Goal: Task Accomplishment & Management: Manage account settings

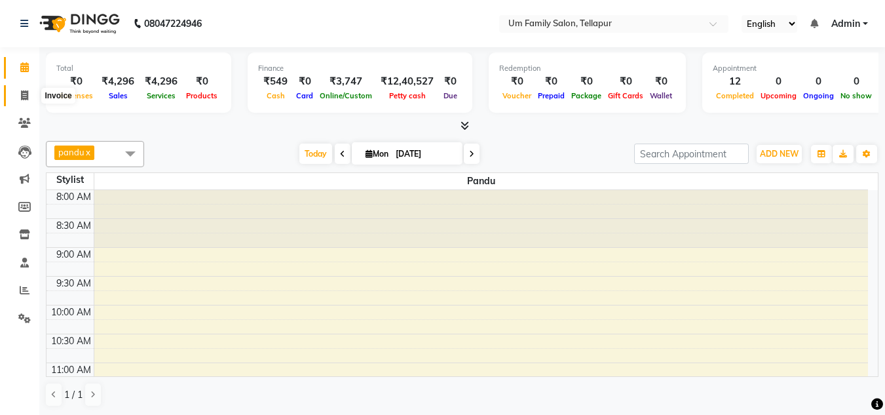
click at [29, 98] on span at bounding box center [24, 95] width 23 height 15
select select "service"
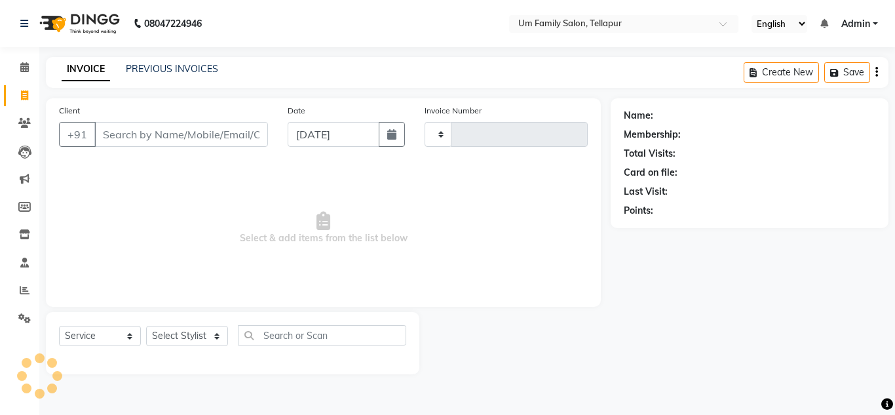
type input "6821"
select select "5102"
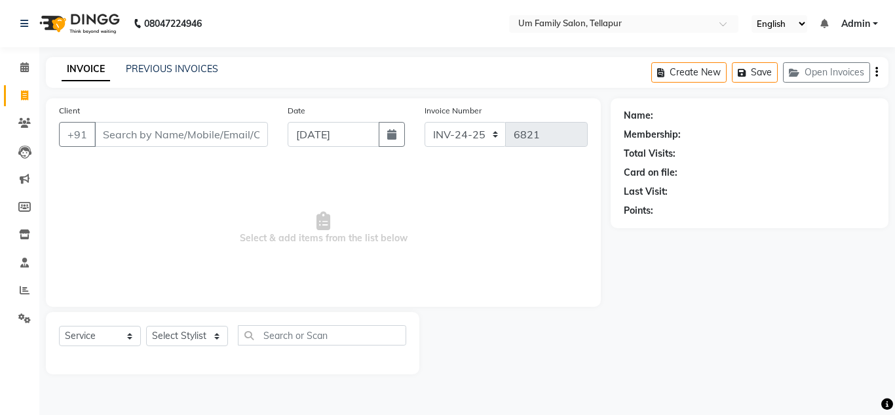
click at [29, 98] on span at bounding box center [24, 95] width 23 height 15
select select "service"
click at [110, 134] on input "Client" at bounding box center [181, 134] width 174 height 25
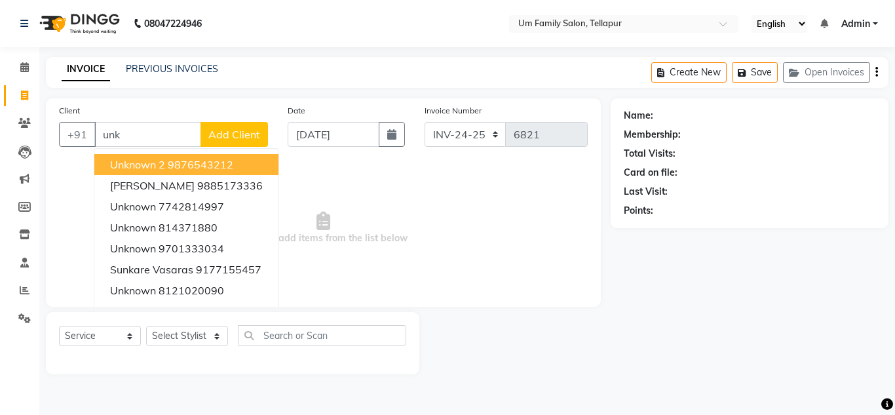
click at [143, 159] on span "Unknown 2" at bounding box center [137, 164] width 55 height 13
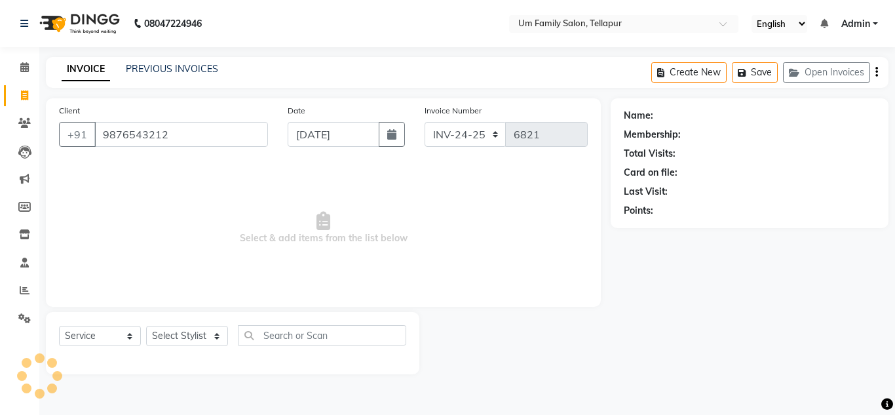
type input "9876543212"
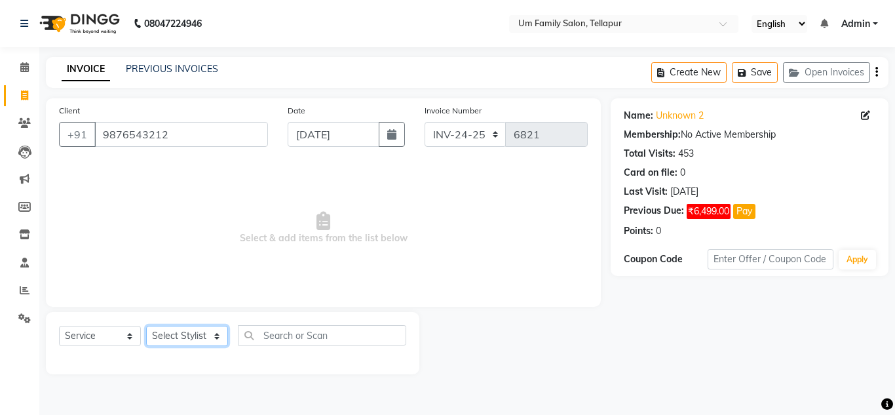
click at [171, 333] on select "Select Stylist Akash K. SAI pandu [PERSON_NAME]" at bounding box center [187, 336] width 82 height 20
select select "50956"
click at [146, 326] on select "Select Stylist Akash K. SAI pandu [PERSON_NAME]" at bounding box center [187, 336] width 82 height 20
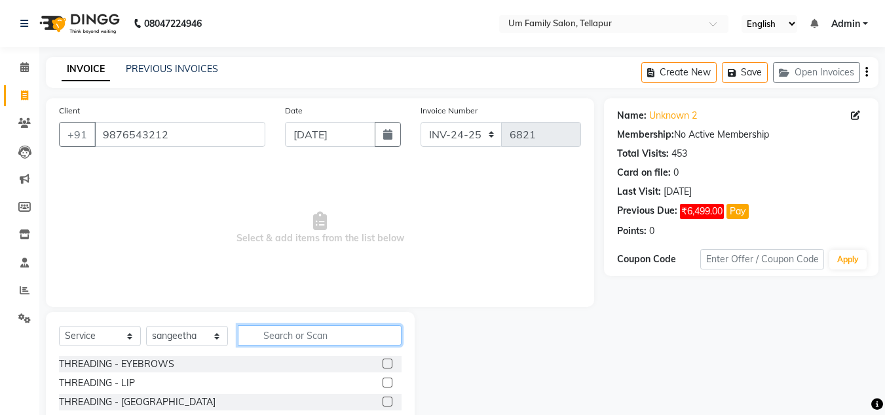
click at [273, 335] on input "text" at bounding box center [320, 335] width 164 height 20
type input "e"
click at [383, 362] on label at bounding box center [388, 363] width 10 height 10
click at [383, 362] on input "checkbox" at bounding box center [387, 364] width 9 height 9
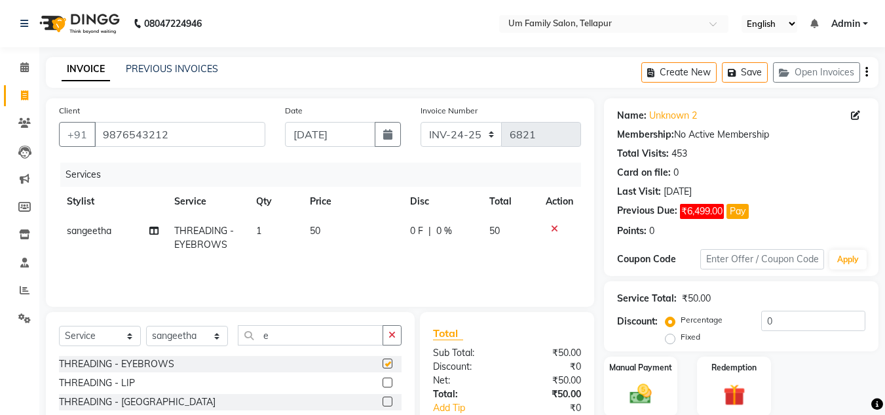
checkbox input "false"
click at [272, 335] on input "e" at bounding box center [310, 335] width 145 height 20
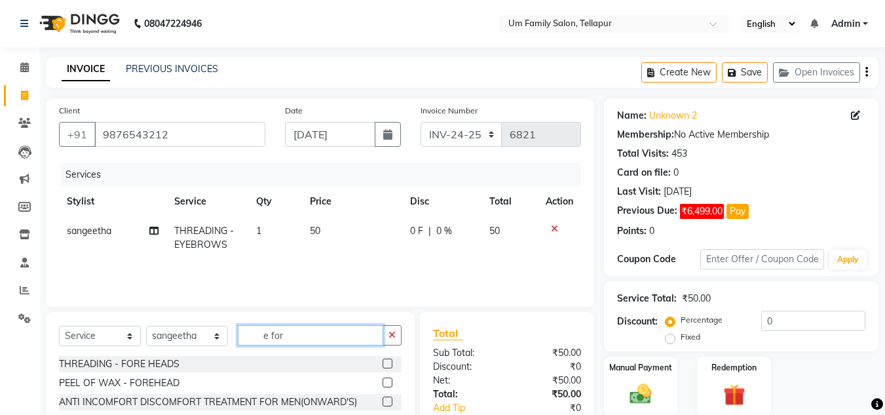
click at [283, 340] on input "e for" at bounding box center [310, 335] width 145 height 20
type input "e"
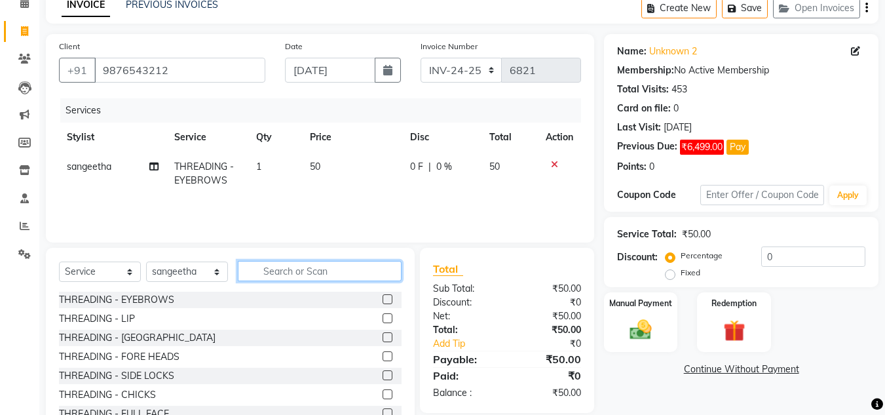
scroll to position [110, 0]
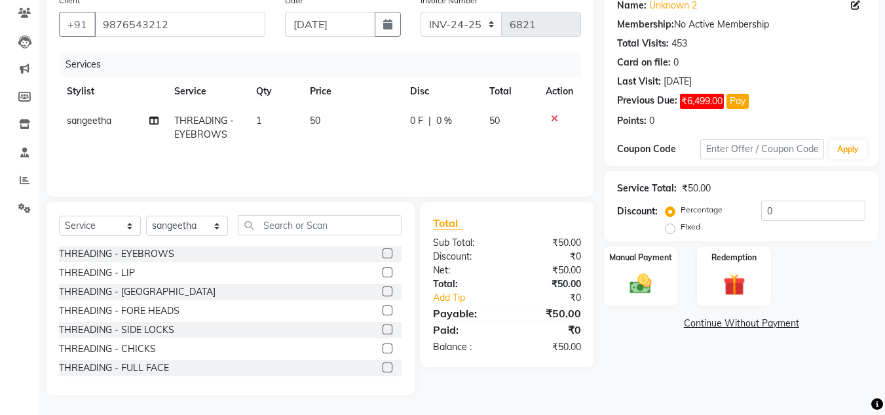
click at [383, 369] on label at bounding box center [388, 367] width 10 height 10
click at [383, 369] on input "checkbox" at bounding box center [387, 368] width 9 height 9
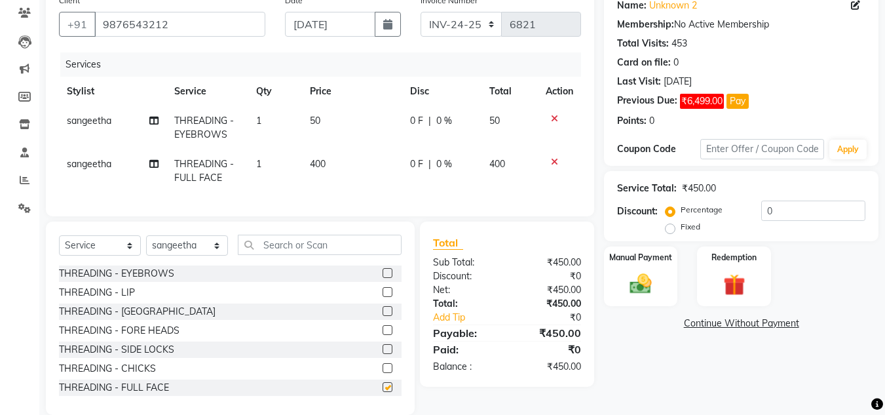
checkbox input "false"
click at [641, 285] on img at bounding box center [640, 284] width 37 height 26
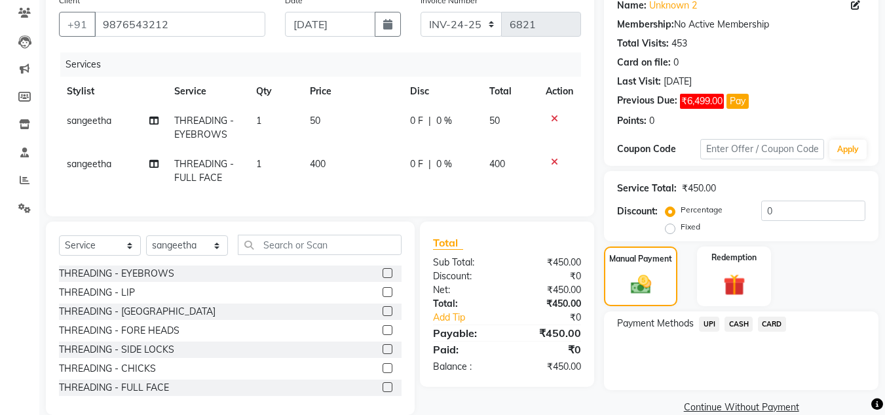
click at [709, 326] on span "UPI" at bounding box center [709, 323] width 20 height 15
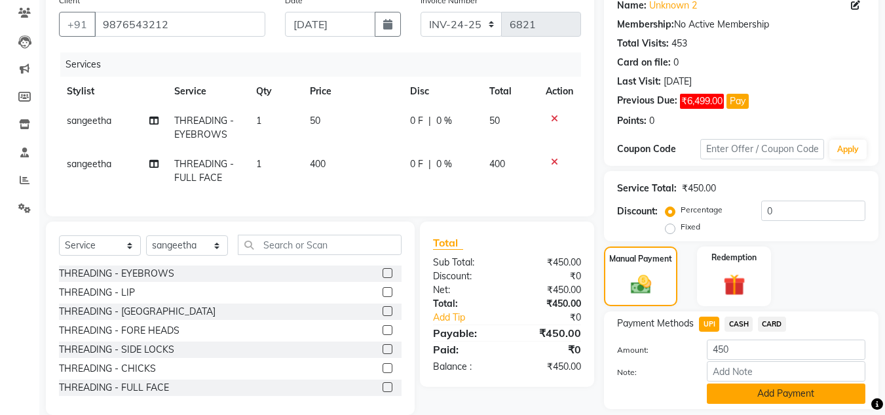
click at [764, 395] on button "Add Payment" at bounding box center [786, 393] width 159 height 20
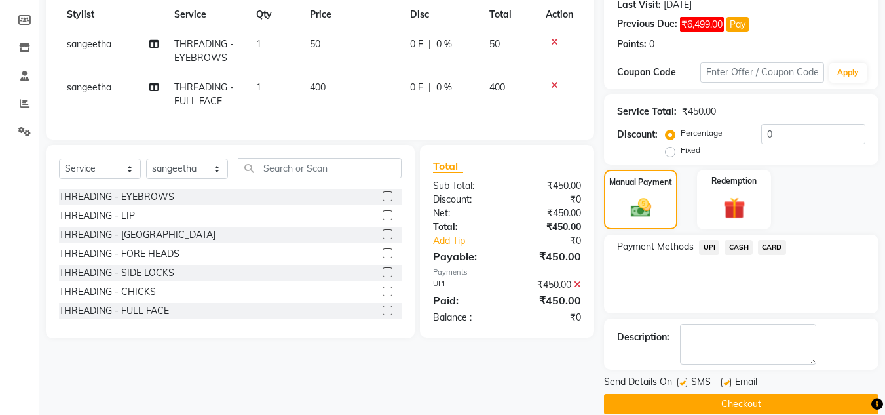
scroll to position [189, 0]
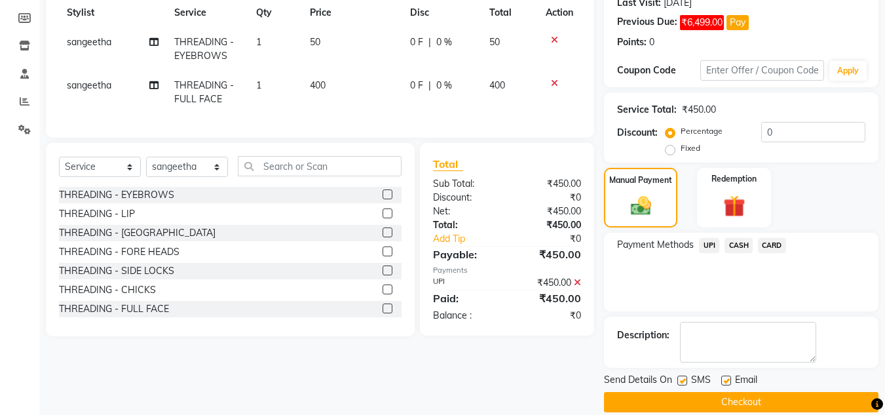
click at [761, 405] on button "Checkout" at bounding box center [741, 402] width 274 height 20
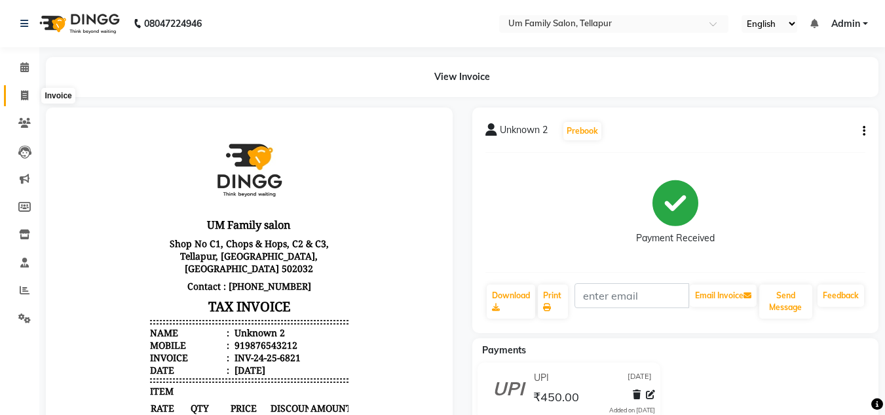
click at [22, 98] on icon at bounding box center [24, 95] width 7 height 10
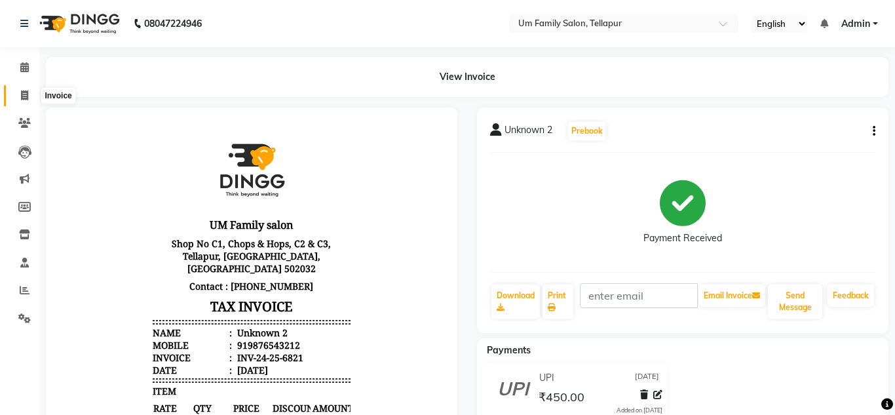
select select "service"
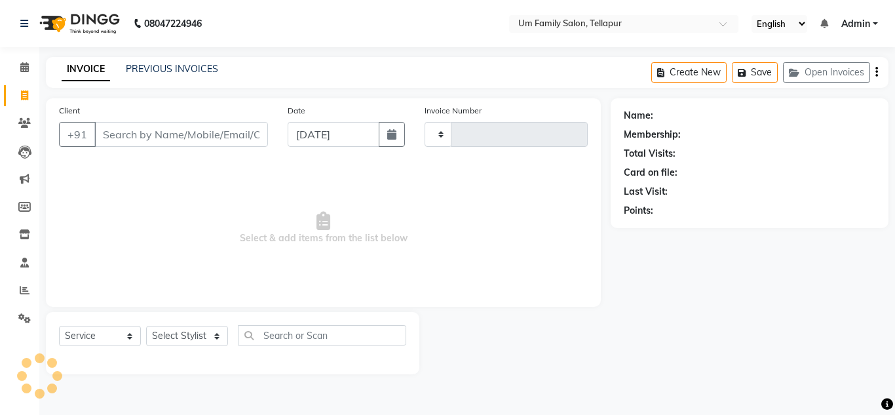
type input "6822"
select select "5102"
click at [153, 64] on link "PREVIOUS INVOICES" at bounding box center [172, 69] width 92 height 12
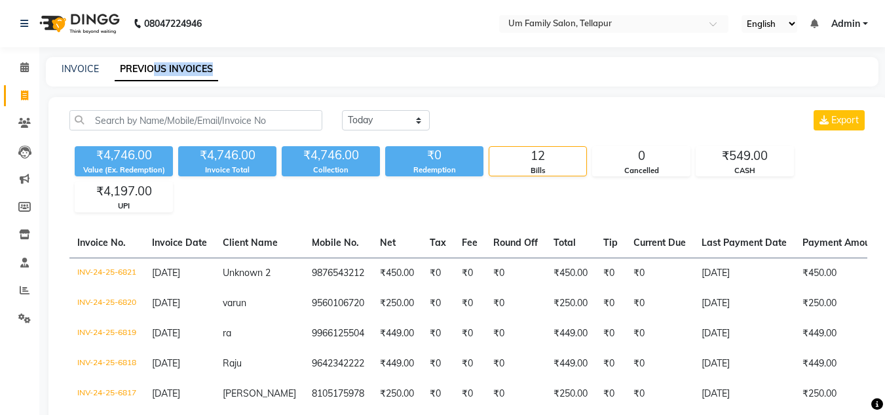
drag, startPoint x: 153, startPoint y: 64, endPoint x: 231, endPoint y: 124, distance: 98.5
click at [231, 124] on main "INVOICE PREVIOUS INVOICES Today Yesterday Custom Range Export ₹4,746.00 Value (…" at bounding box center [462, 374] width 846 height 634
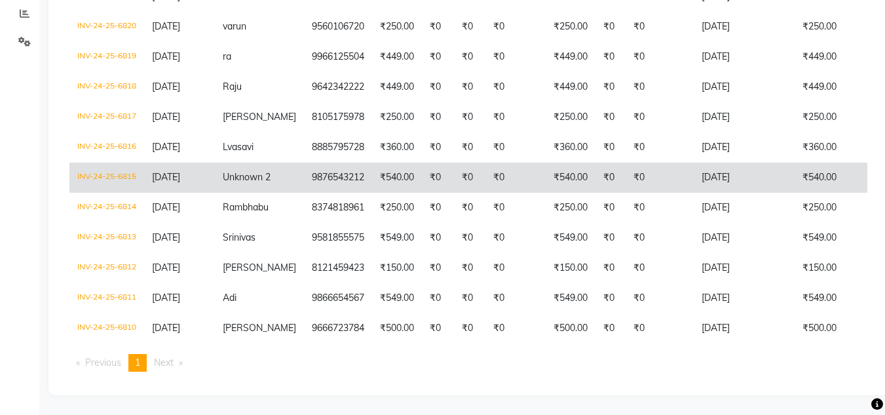
click at [808, 162] on td "₹540.00" at bounding box center [845, 177] width 101 height 30
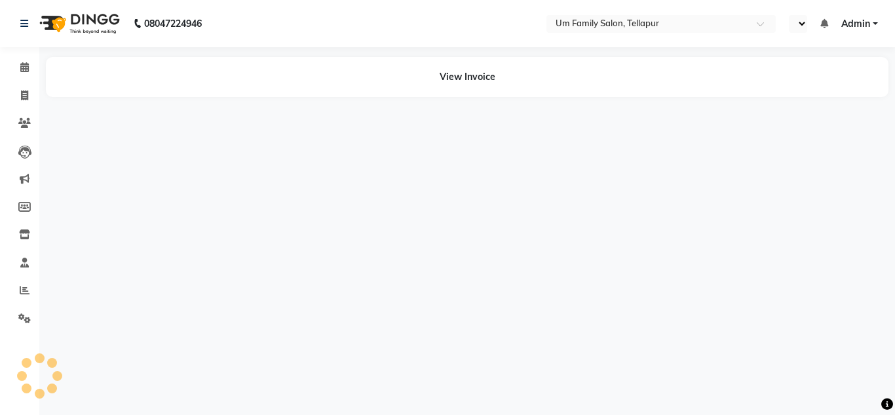
select select "en"
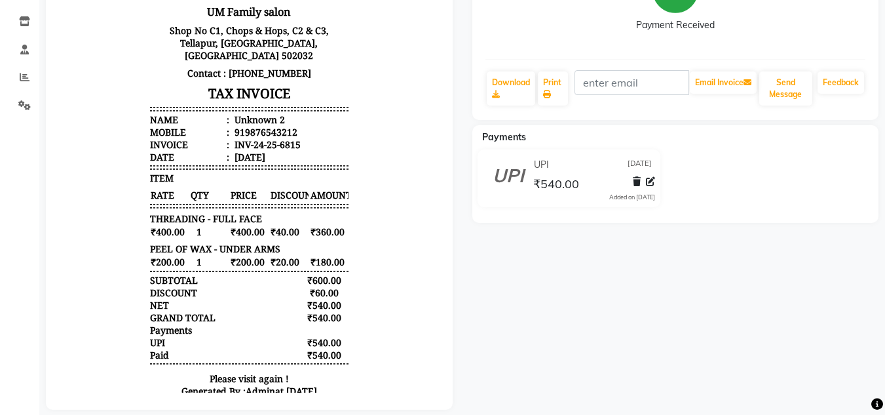
scroll to position [237, 0]
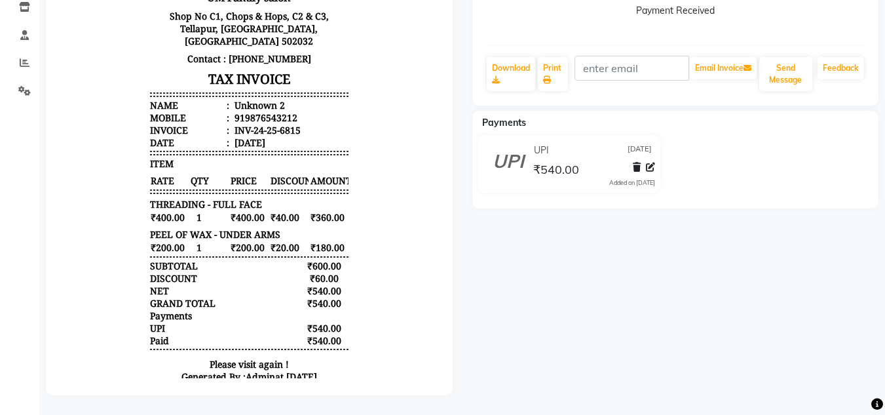
click at [884, 29] on div "Unknown 2 Prebook Payment Received Download Print Email Invoice Send Message Fe…" at bounding box center [675, 137] width 426 height 515
drag, startPoint x: 884, startPoint y: 29, endPoint x: 892, endPoint y: 14, distance: 17.0
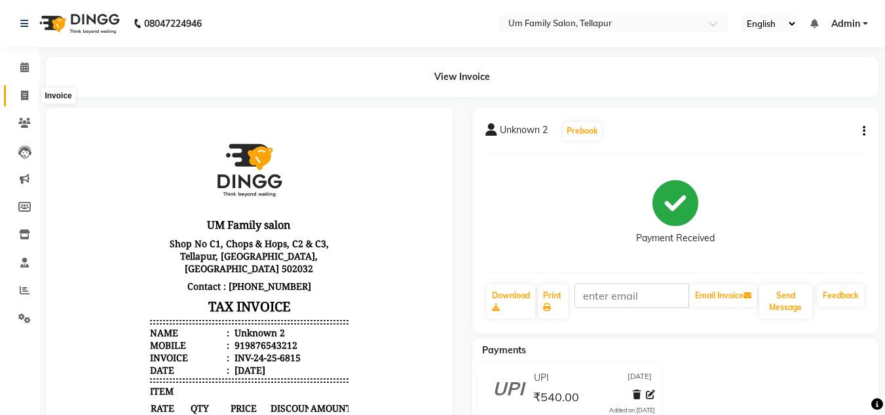
click at [30, 93] on span at bounding box center [24, 95] width 23 height 15
select select "service"
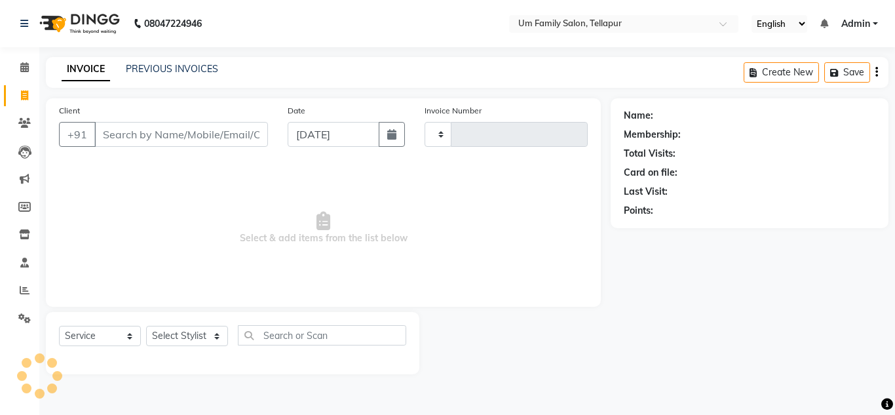
type input "6822"
select select "5102"
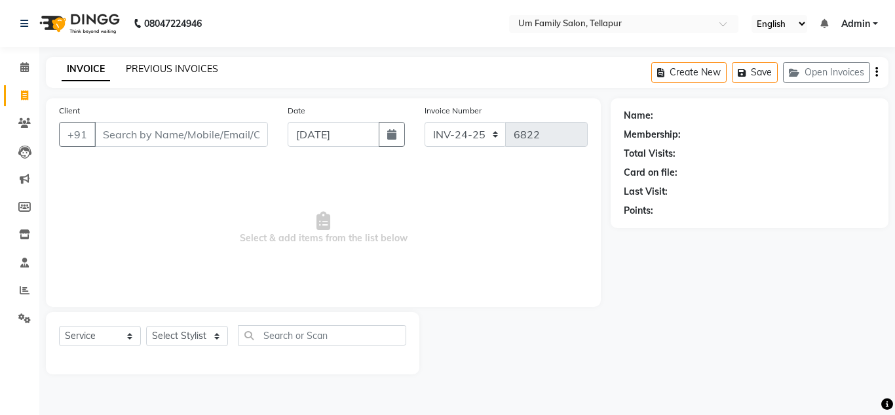
click at [176, 69] on link "PREVIOUS INVOICES" at bounding box center [172, 69] width 92 height 12
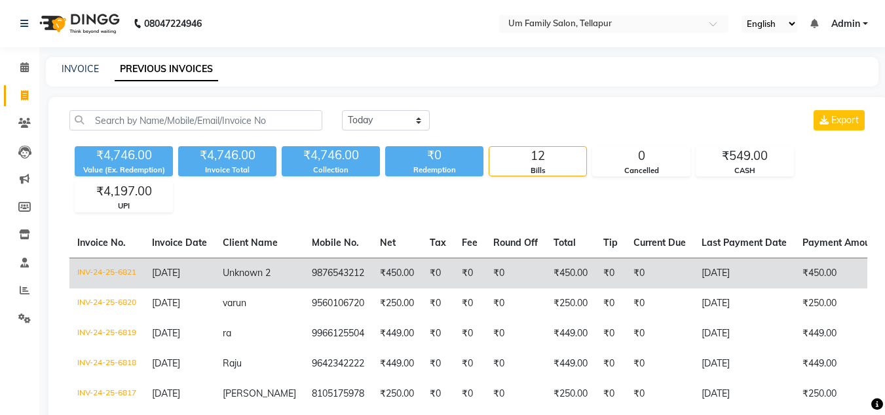
click at [546, 275] on td "₹450.00" at bounding box center [571, 272] width 50 height 31
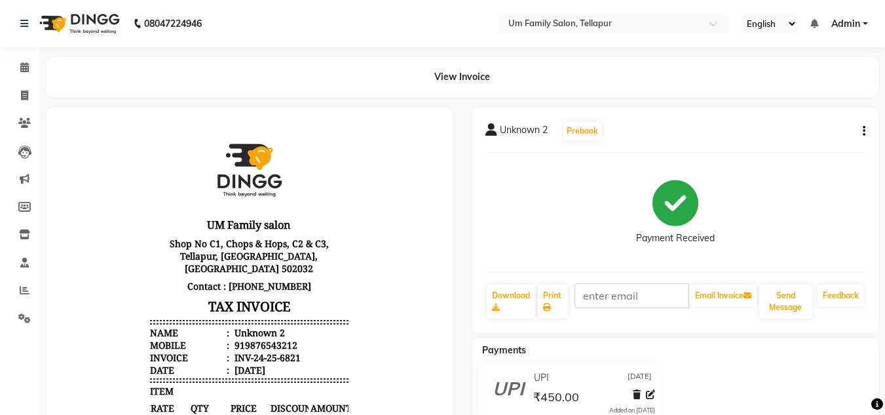
click at [863, 131] on icon "button" at bounding box center [864, 131] width 3 height 1
click at [789, 100] on div "Cancel Invoice" at bounding box center [799, 98] width 90 height 16
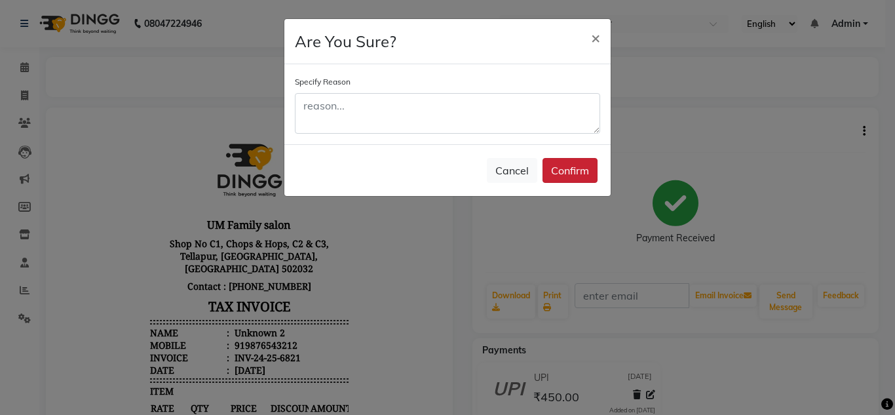
click at [563, 167] on button "Confirm" at bounding box center [569, 170] width 55 height 25
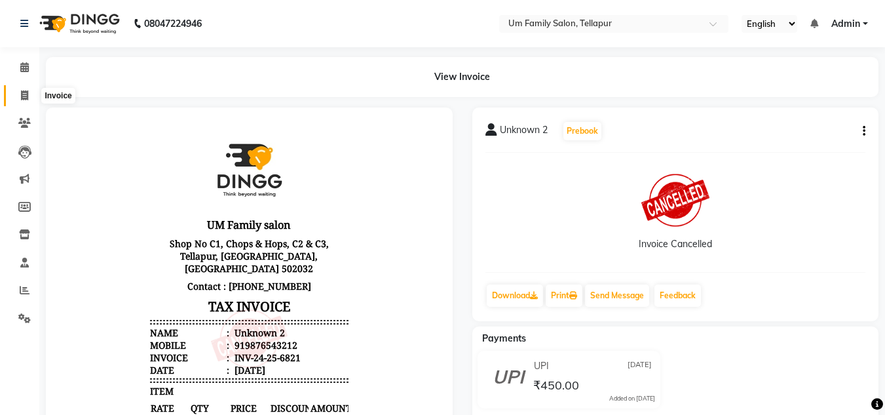
click at [26, 94] on icon at bounding box center [24, 95] width 7 height 10
select select "service"
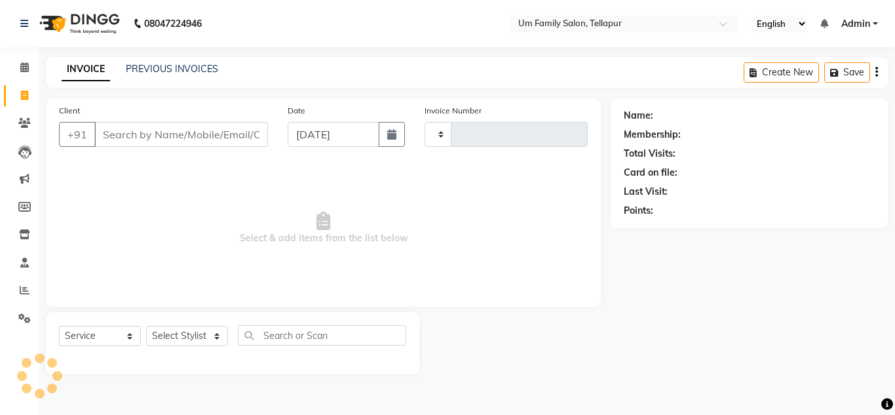
type input "6822"
select select "5102"
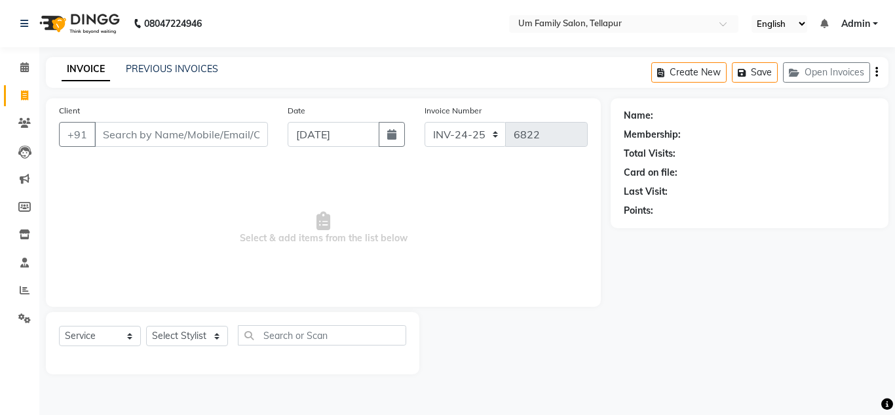
click at [164, 140] on input "Client" at bounding box center [181, 134] width 174 height 25
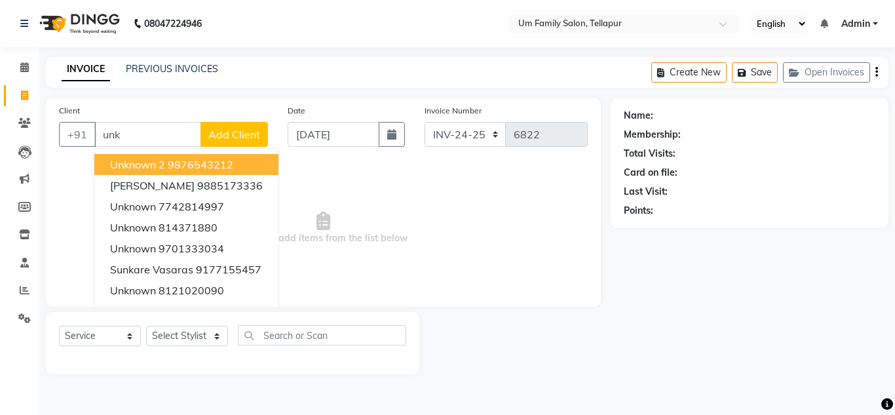
click at [189, 172] on button "Unknown 2 9876543212" at bounding box center [186, 164] width 184 height 21
type input "9876543212"
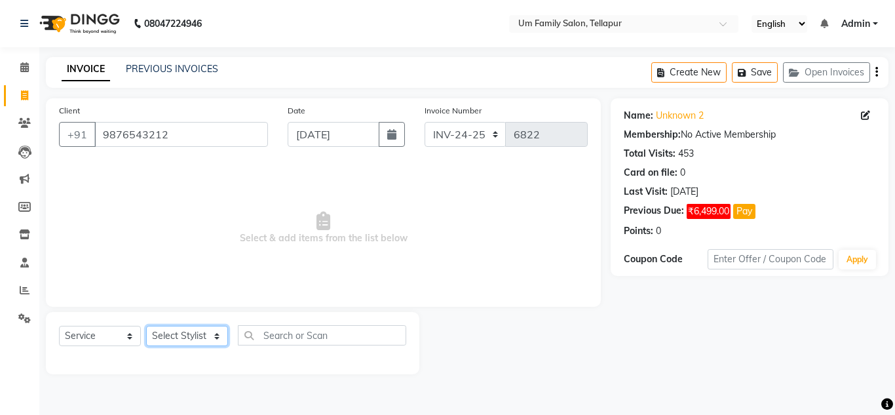
click at [197, 341] on select "Select Stylist Akash K. SAI pandu [PERSON_NAME]" at bounding box center [187, 336] width 82 height 20
select select "50956"
click at [146, 326] on select "Select Stylist Akash K. SAI pandu [PERSON_NAME]" at bounding box center [187, 336] width 82 height 20
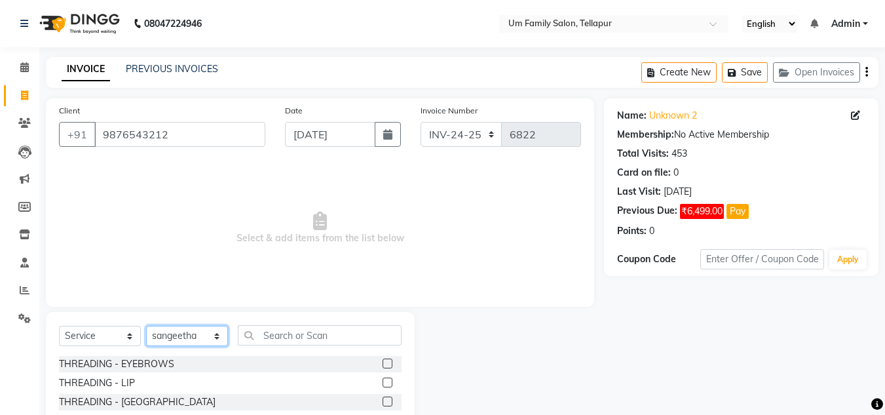
scroll to position [110, 0]
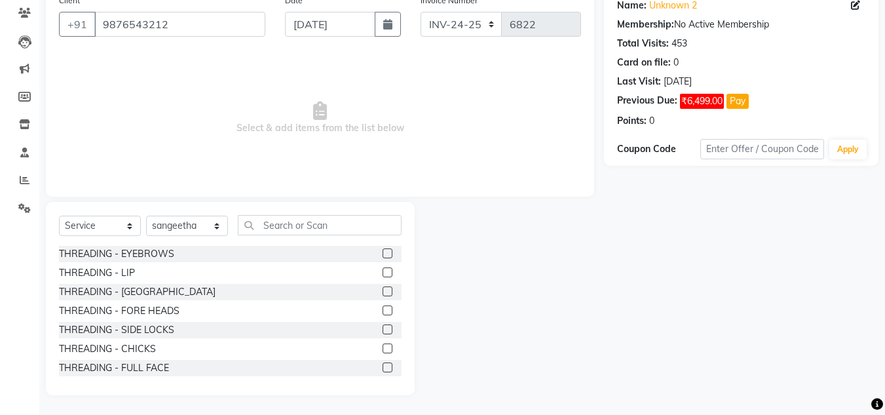
click at [383, 309] on label at bounding box center [388, 310] width 10 height 10
click at [383, 309] on input "checkbox" at bounding box center [387, 311] width 9 height 9
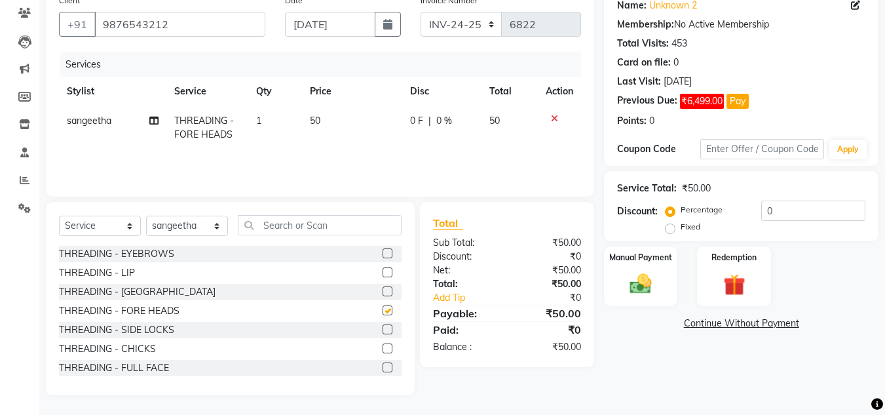
checkbox input "false"
click at [383, 255] on label at bounding box center [388, 253] width 10 height 10
click at [383, 255] on input "checkbox" at bounding box center [387, 254] width 9 height 9
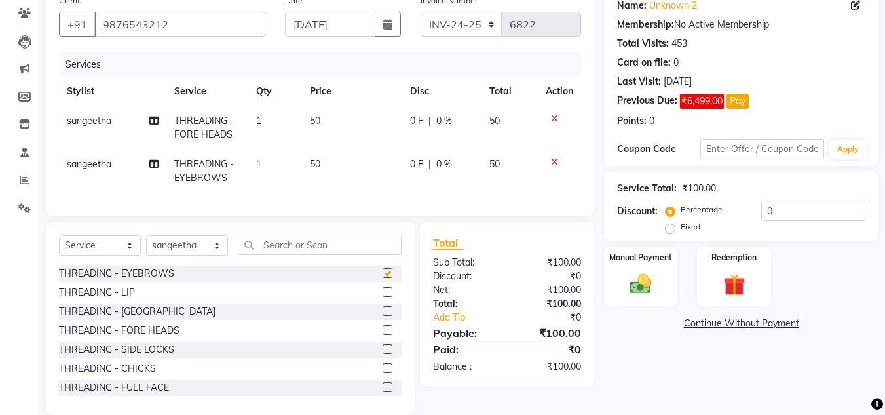
checkbox input "false"
click at [884, 403] on div "Name: Unknown 2 Membership: No Active Membership Total Visits: 453 Card on file…" at bounding box center [746, 201] width 284 height 426
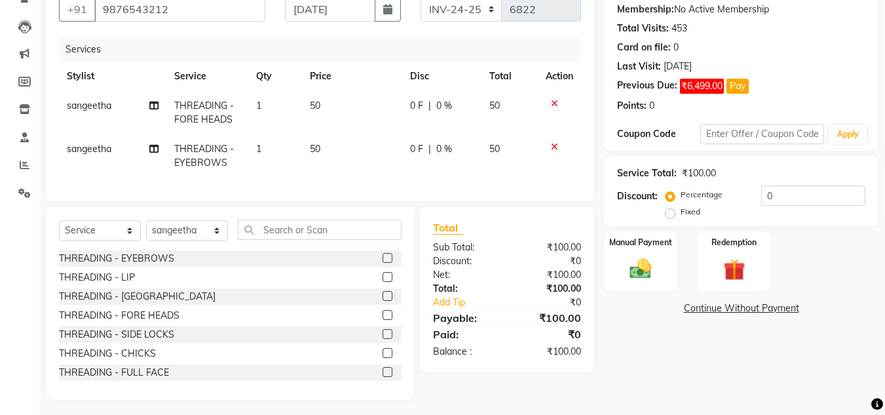
scroll to position [136, 0]
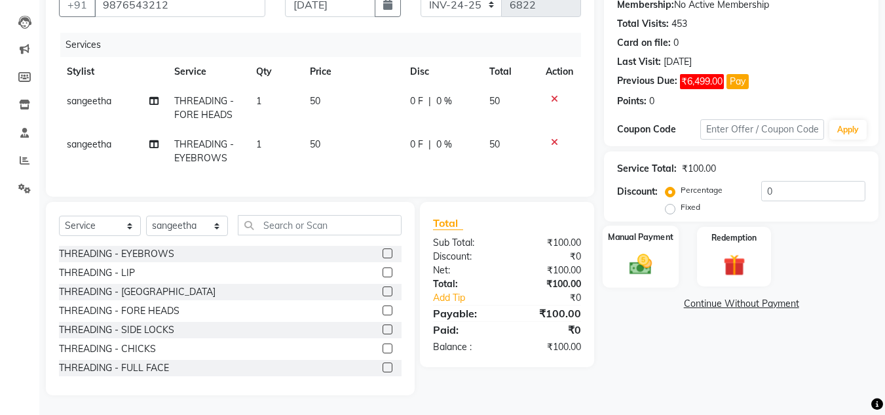
click at [641, 266] on img at bounding box center [640, 264] width 37 height 26
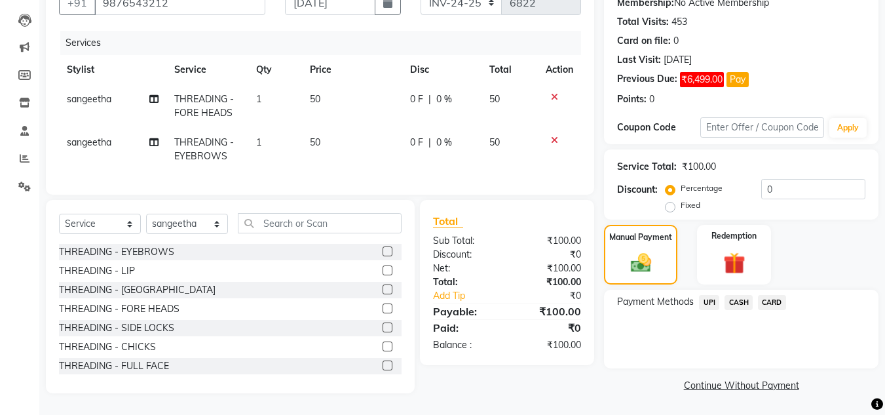
click at [705, 300] on span "UPI" at bounding box center [709, 302] width 20 height 15
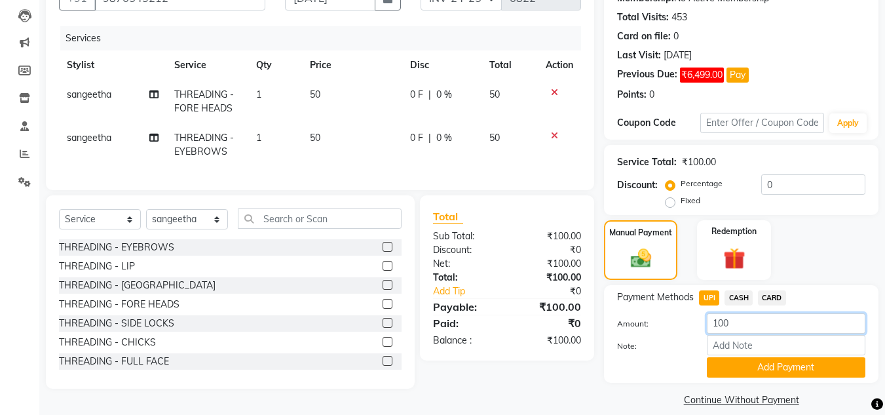
click at [752, 321] on input "100" at bounding box center [786, 323] width 159 height 20
click at [797, 364] on button "Add Payment" at bounding box center [786, 367] width 159 height 20
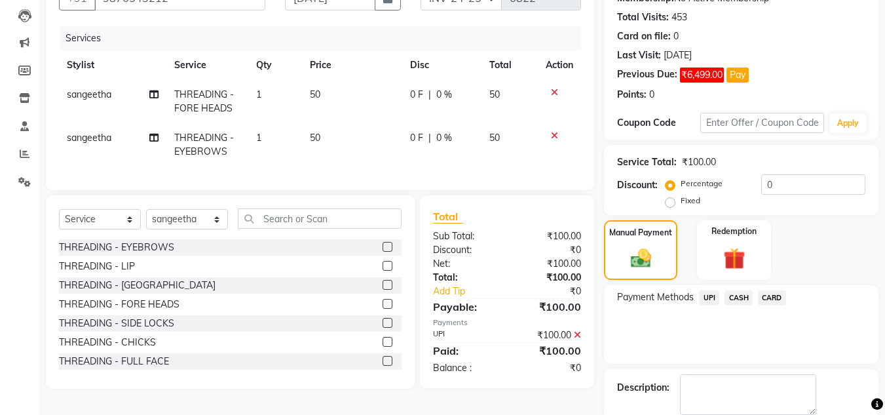
scroll to position [206, 0]
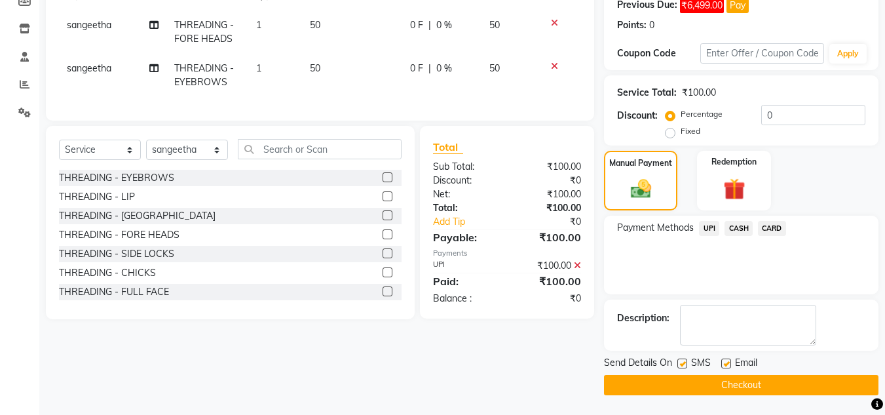
click at [804, 386] on button "Checkout" at bounding box center [741, 385] width 274 height 20
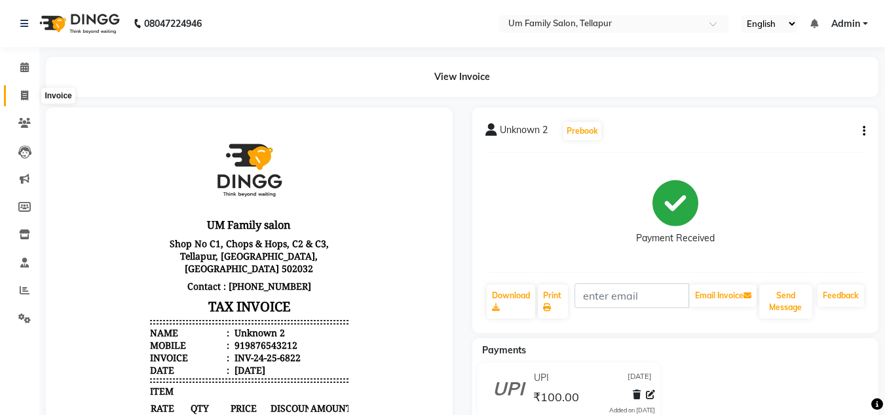
click at [27, 98] on icon at bounding box center [24, 95] width 7 height 10
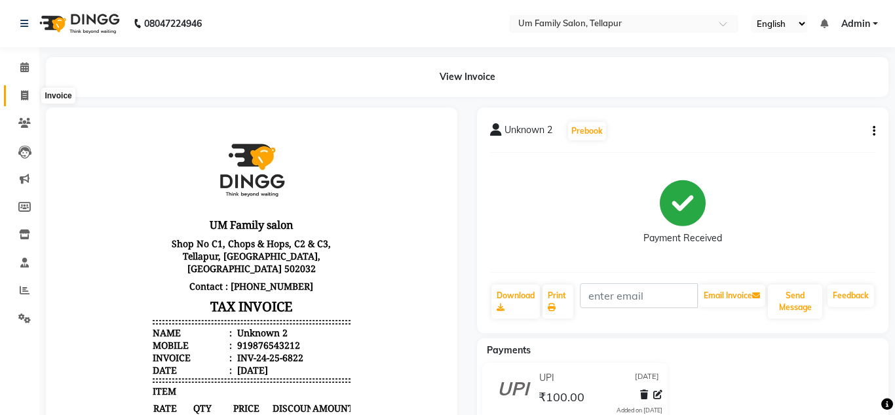
select select "service"
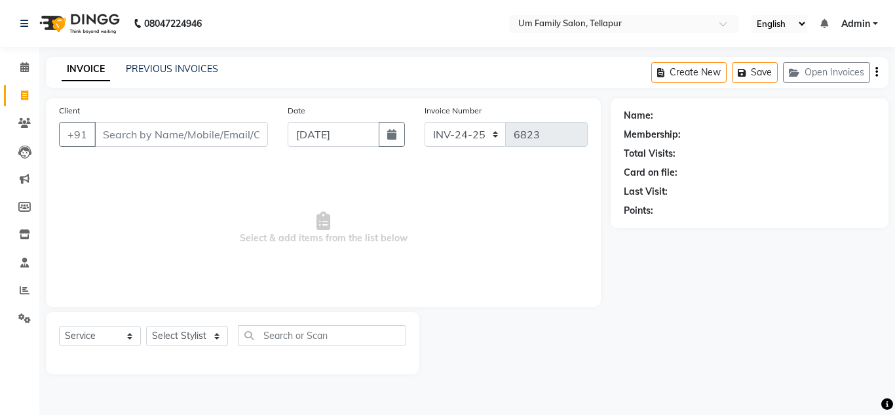
click at [136, 137] on input "Client" at bounding box center [181, 134] width 174 height 25
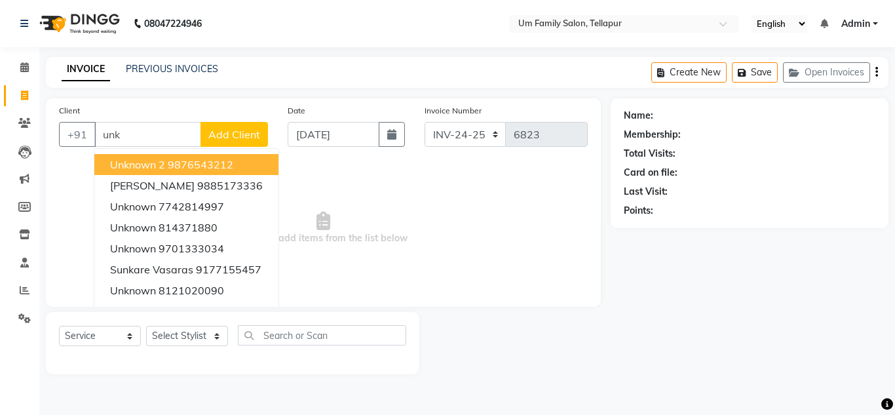
click at [157, 170] on span "Unknown 2" at bounding box center [137, 164] width 55 height 13
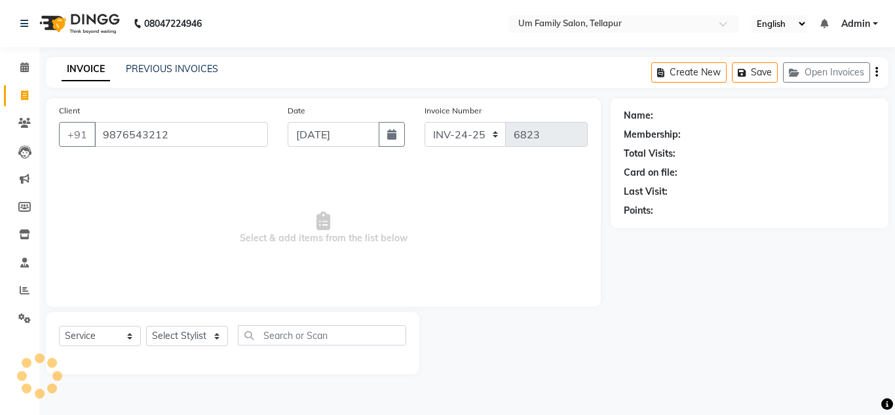
type input "9876543212"
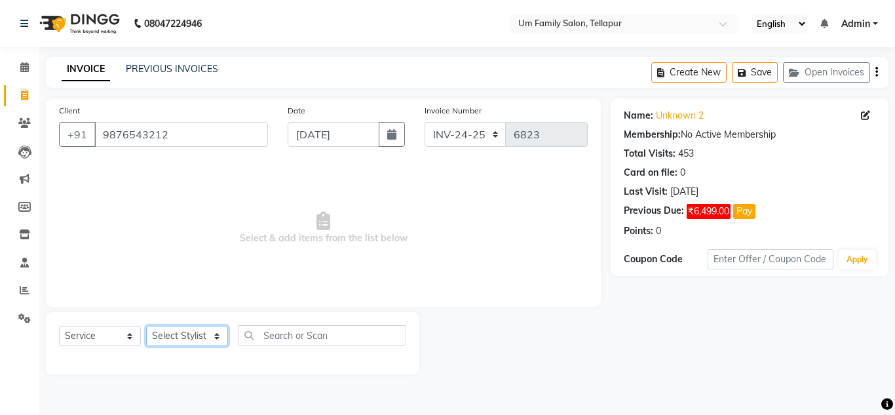
click at [170, 335] on select "Select Stylist Akash K. SAI pandu [PERSON_NAME]" at bounding box center [187, 336] width 82 height 20
select select "53917"
click at [146, 326] on select "Select Stylist Akash K. SAI pandu [PERSON_NAME]" at bounding box center [187, 336] width 82 height 20
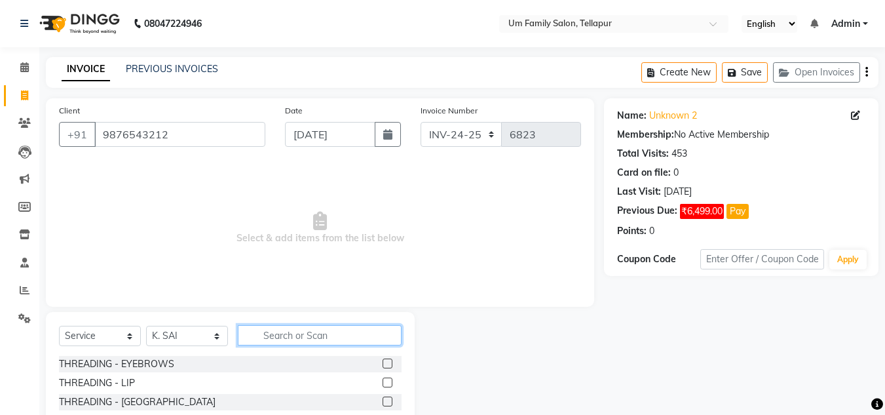
click at [260, 339] on input "text" at bounding box center [320, 335] width 164 height 20
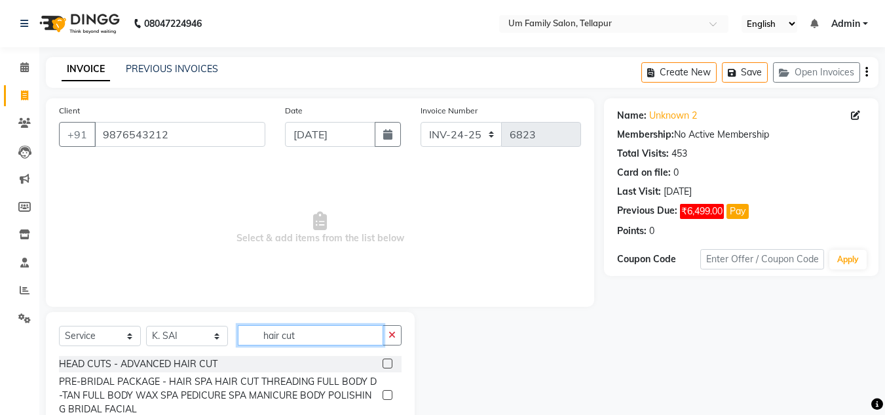
type input "hair cut"
click at [884, 350] on div "Name: Unknown 2 Membership: No Active Membership Total Visits: 453 Card on file…" at bounding box center [746, 301] width 284 height 407
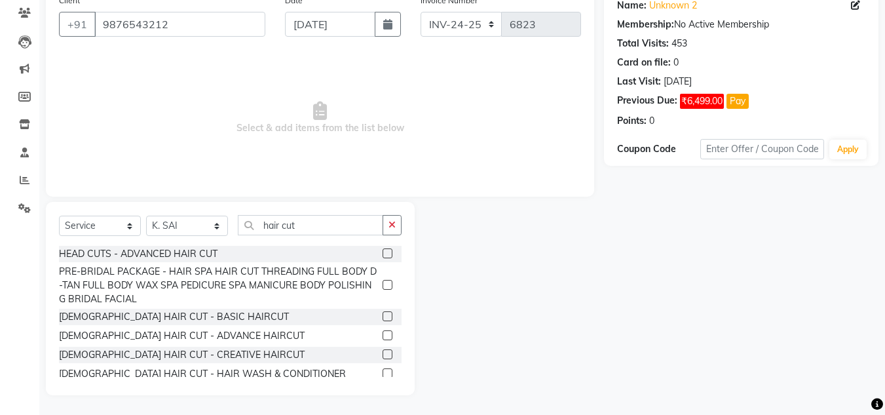
click at [383, 319] on label at bounding box center [388, 316] width 10 height 10
click at [383, 319] on input "checkbox" at bounding box center [387, 316] width 9 height 9
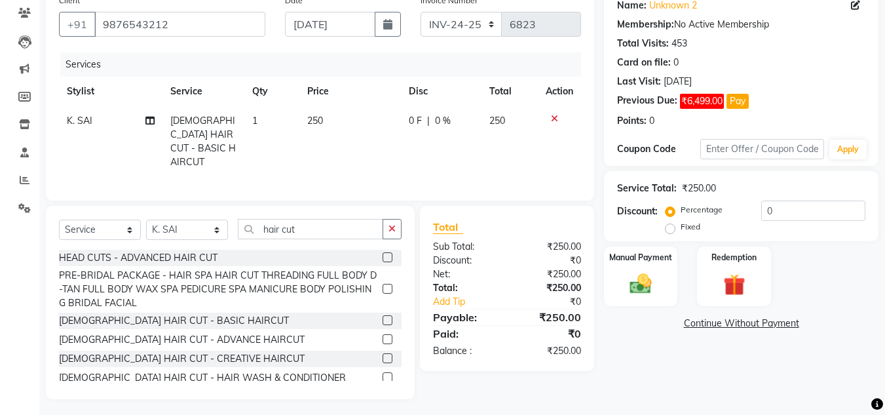
click at [383, 319] on label at bounding box center [388, 320] width 10 height 10
click at [383, 319] on input "checkbox" at bounding box center [387, 320] width 9 height 9
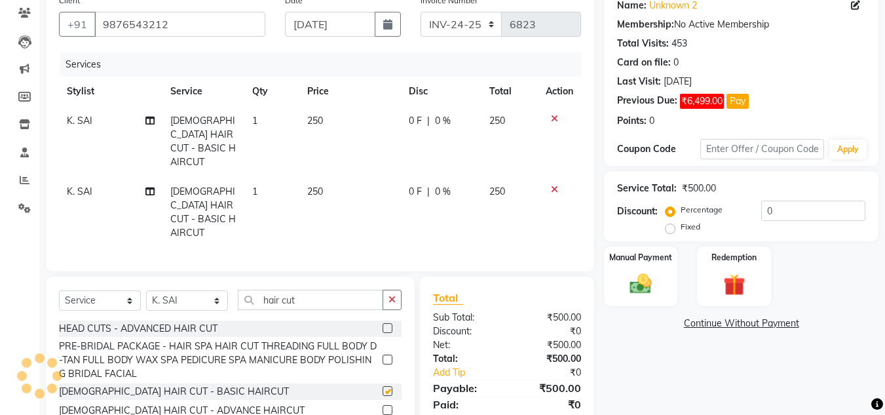
checkbox input "false"
click at [555, 185] on icon at bounding box center [554, 189] width 7 height 9
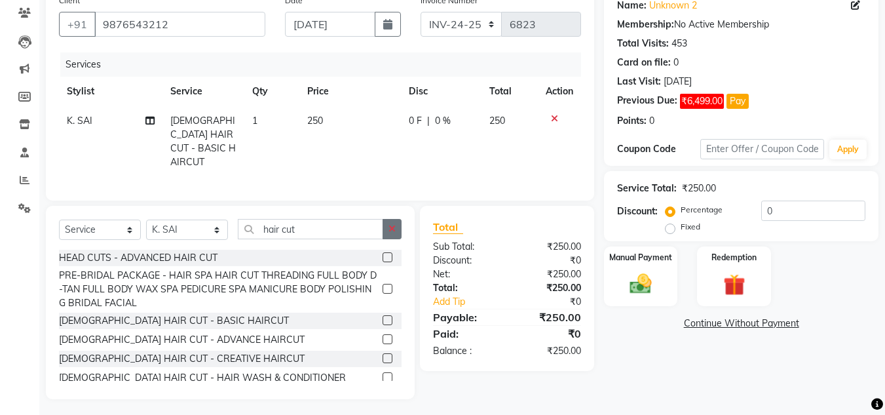
click at [395, 225] on icon "button" at bounding box center [391, 228] width 7 height 9
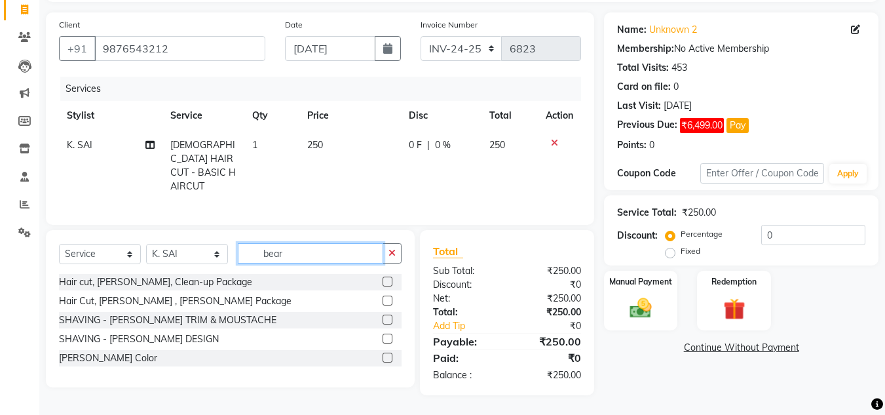
scroll to position [82, 0]
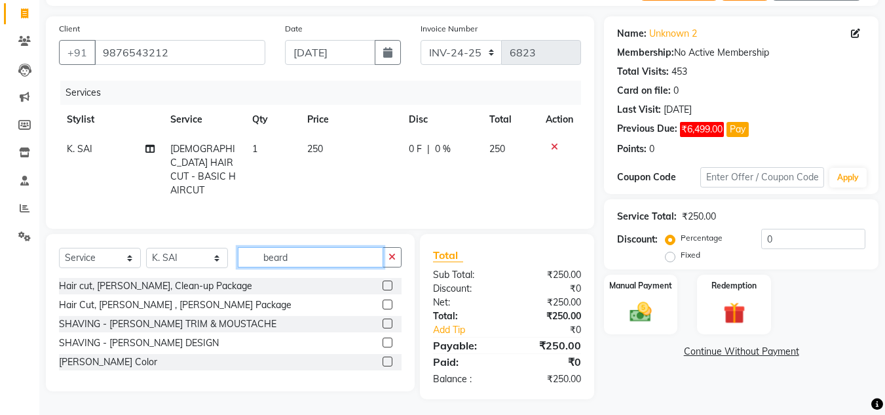
type input "beard"
click at [383, 319] on label at bounding box center [388, 323] width 10 height 10
click at [383, 320] on input "checkbox" at bounding box center [387, 324] width 9 height 9
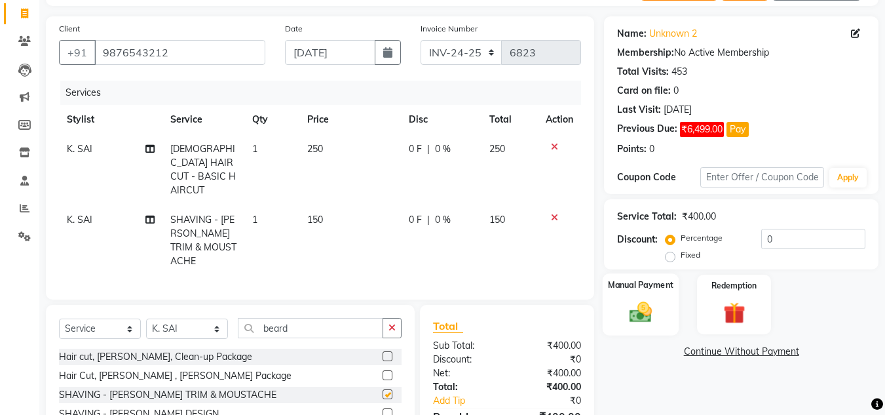
checkbox input "false"
click at [633, 310] on img at bounding box center [640, 312] width 37 height 26
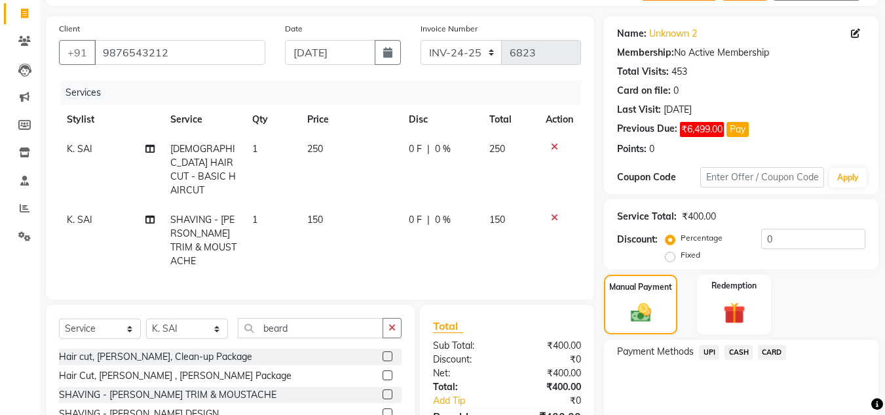
click at [707, 351] on span "UPI" at bounding box center [709, 352] width 20 height 15
click at [782, 412] on button "Add Payment" at bounding box center [786, 421] width 159 height 20
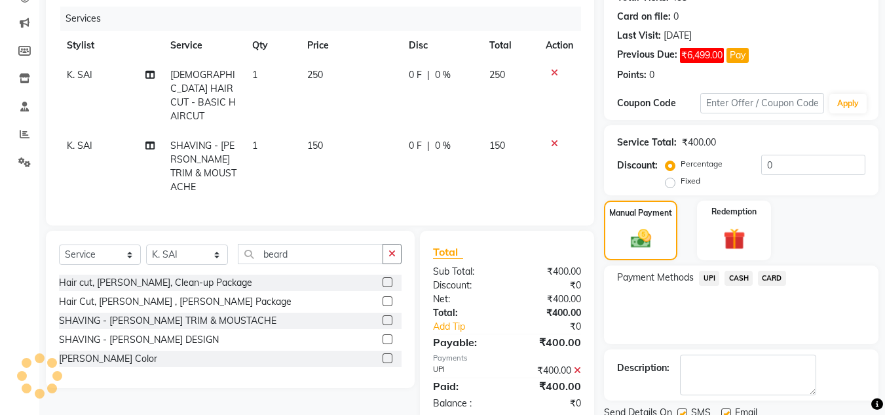
scroll to position [206, 0]
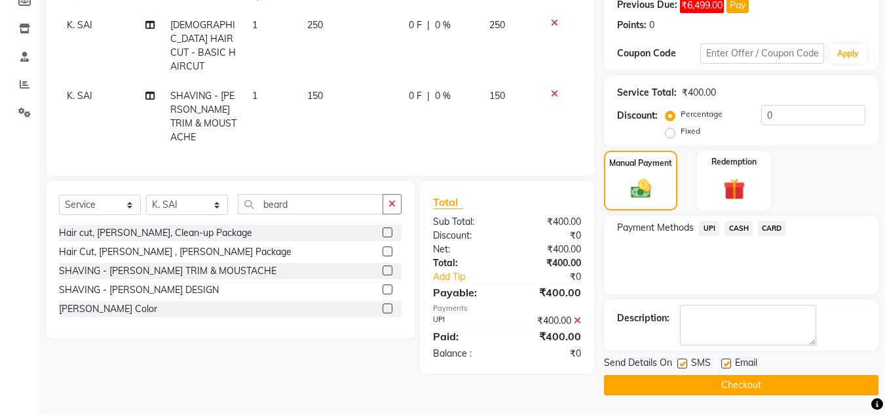
click at [808, 389] on button "Checkout" at bounding box center [741, 385] width 274 height 20
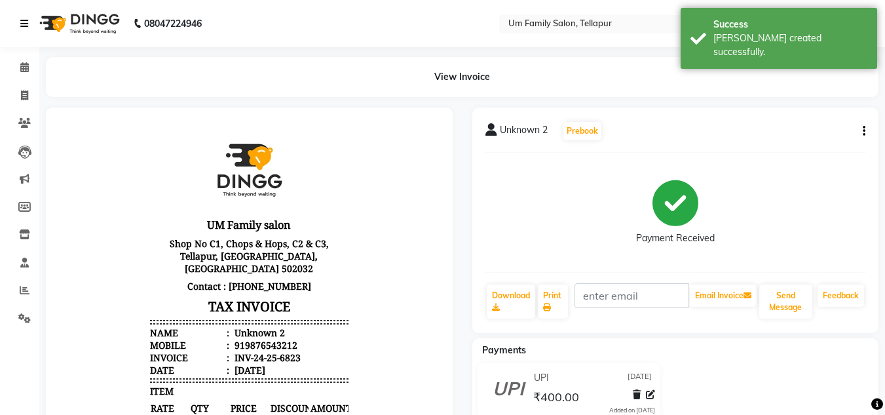
click at [26, 24] on icon at bounding box center [24, 23] width 8 height 9
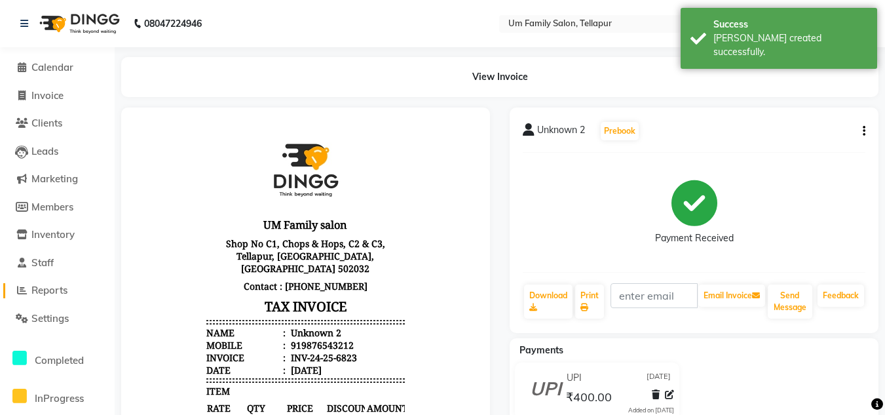
click at [32, 288] on span "Reports" at bounding box center [49, 290] width 36 height 12
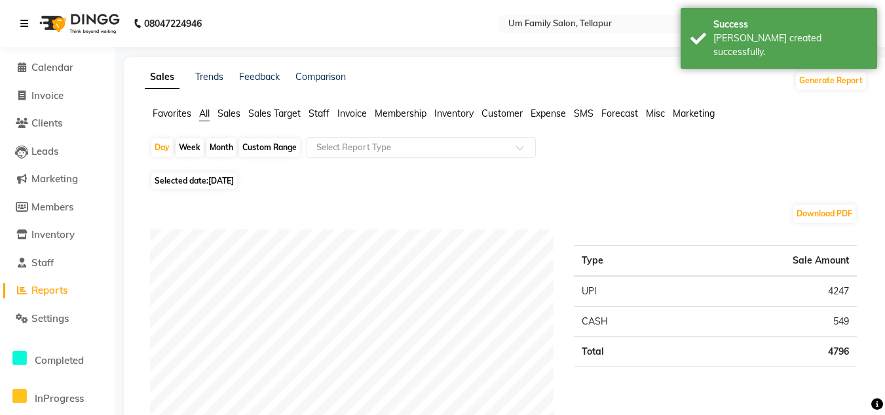
click at [28, 20] on icon at bounding box center [24, 23] width 8 height 9
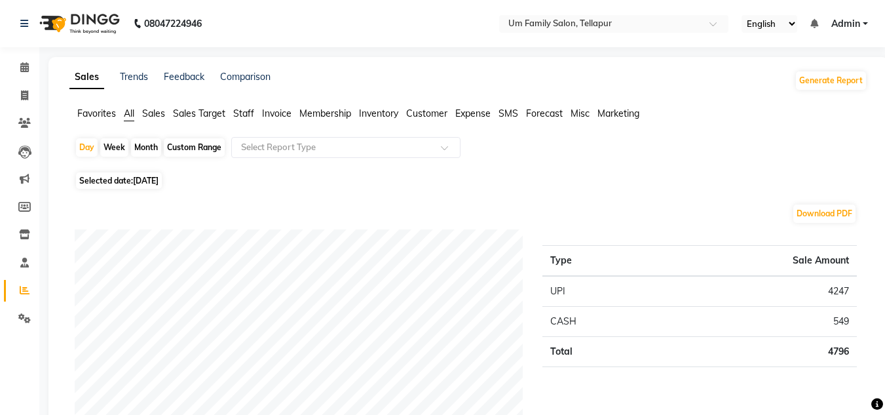
click at [148, 148] on div "Month" at bounding box center [146, 147] width 30 height 18
select select "9"
select select "2025"
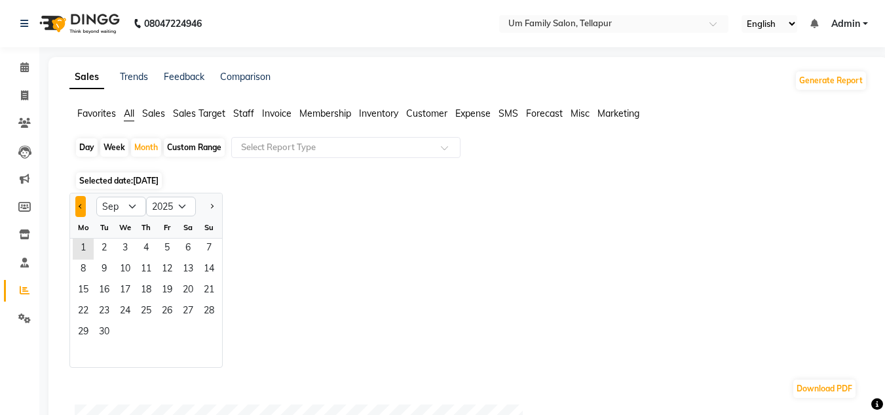
click at [81, 207] on span "Previous month" at bounding box center [81, 205] width 5 height 5
select select "8"
click at [170, 248] on span "1" at bounding box center [167, 248] width 21 height 21
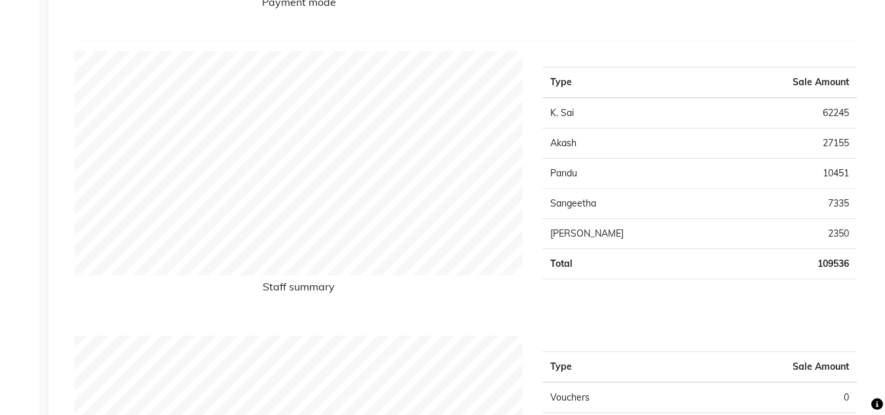
scroll to position [463, 0]
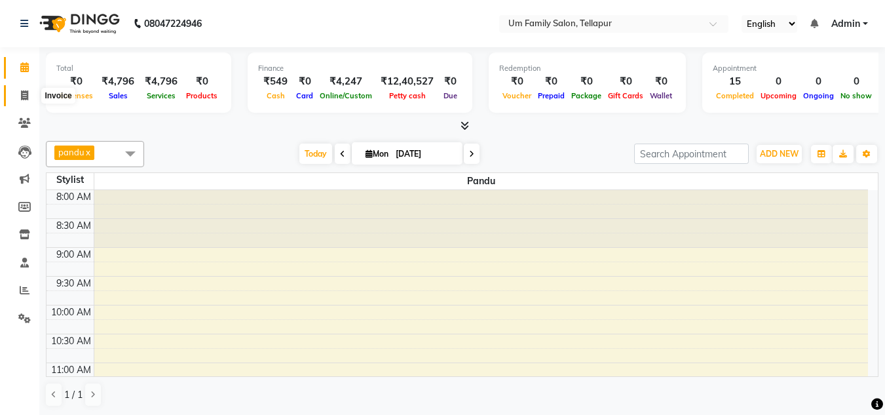
click at [24, 97] on icon at bounding box center [24, 95] width 7 height 10
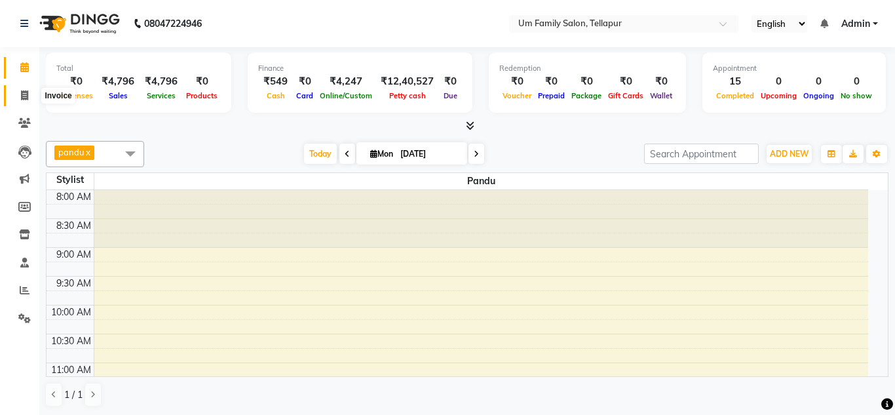
select select "service"
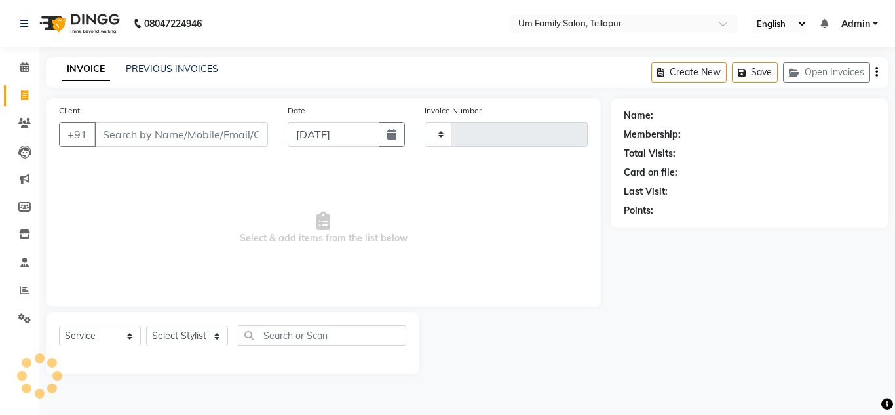
type input "6824"
select select "5102"
click at [19, 292] on span at bounding box center [24, 290] width 23 height 15
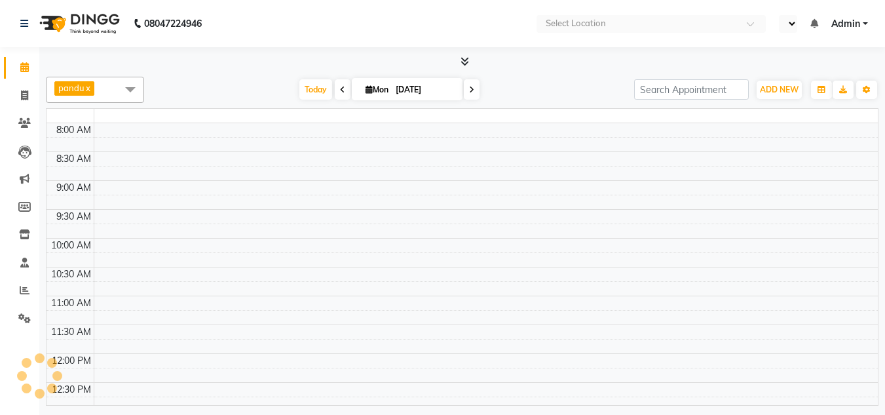
select select "en"
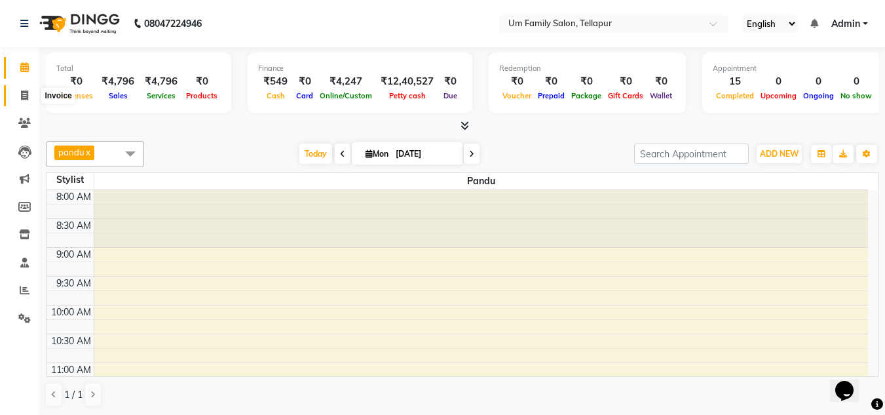
click at [21, 92] on icon at bounding box center [24, 95] width 7 height 10
select select "service"
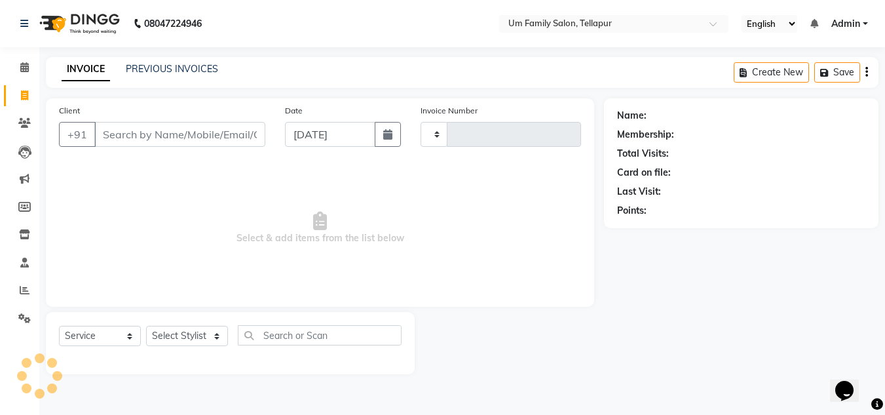
type input "6824"
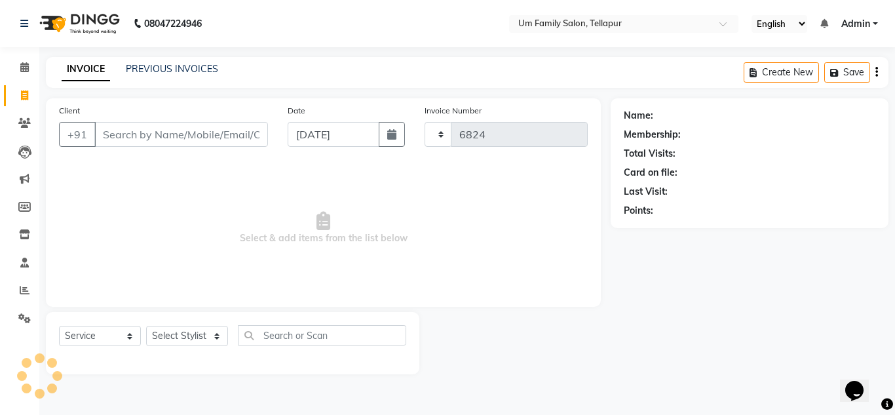
select select "5102"
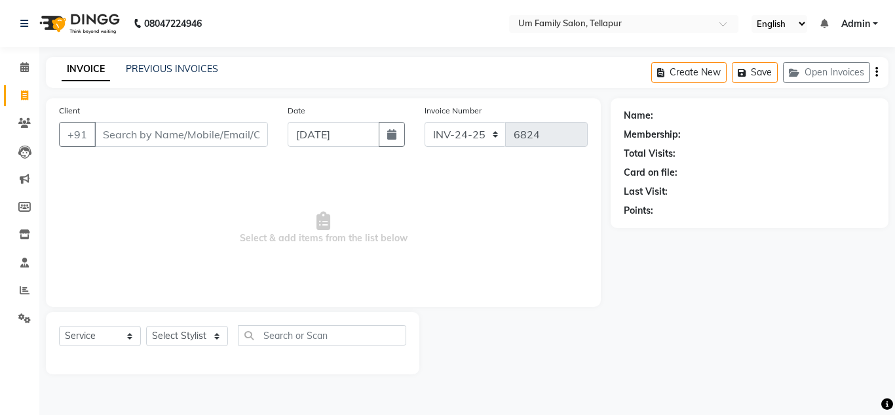
click at [137, 143] on input "Client" at bounding box center [181, 134] width 174 height 25
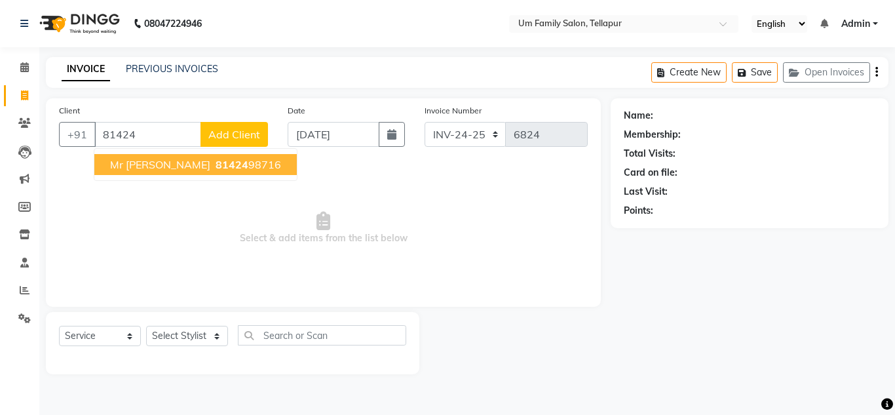
click at [215, 167] on span "81424" at bounding box center [231, 164] width 33 height 13
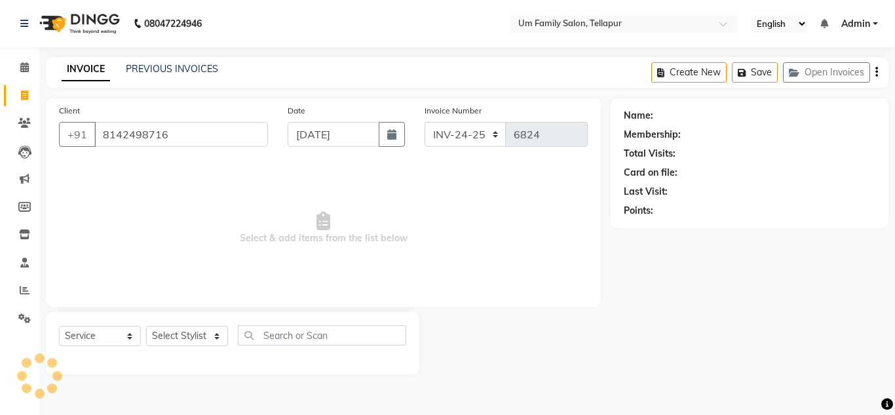
type input "8142498716"
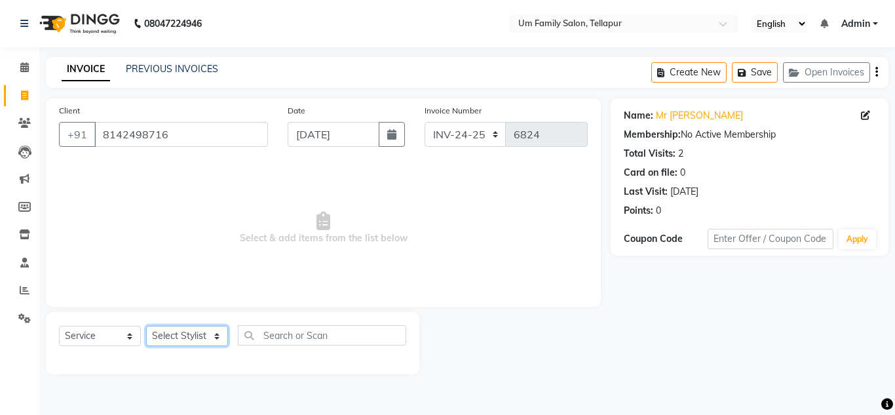
click at [212, 339] on select "Select Stylist Akash K. SAI pandu [PERSON_NAME]" at bounding box center [187, 336] width 82 height 20
select select "82738"
click at [146, 326] on select "Select Stylist Akash K. SAI pandu [PERSON_NAME]" at bounding box center [187, 336] width 82 height 20
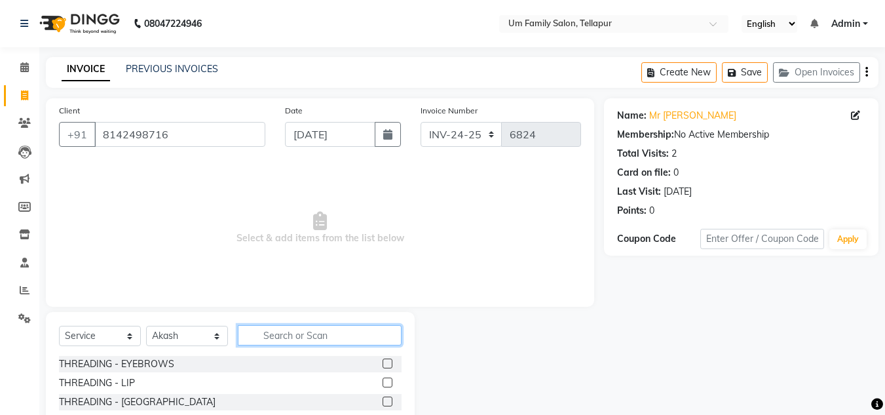
click at [296, 339] on input "text" at bounding box center [320, 335] width 164 height 20
type input "de ta"
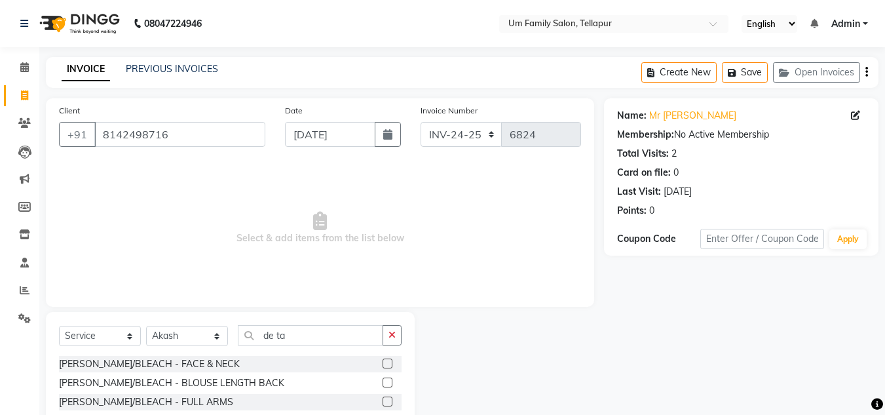
click at [383, 365] on label at bounding box center [388, 363] width 10 height 10
click at [383, 365] on input "checkbox" at bounding box center [387, 364] width 9 height 9
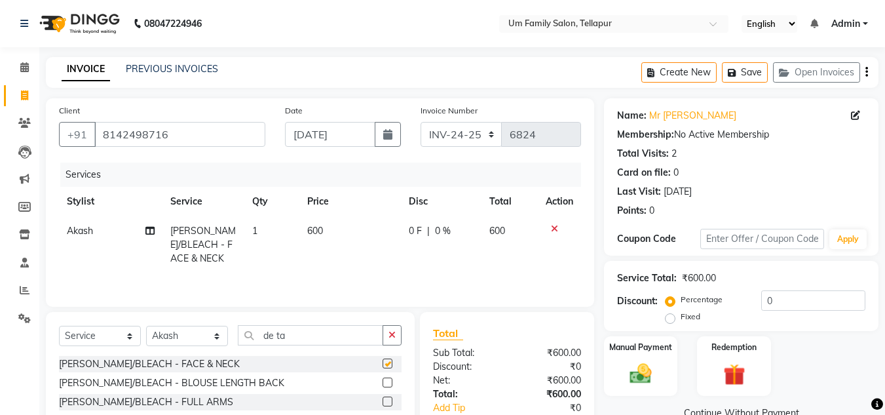
checkbox input "false"
click at [654, 391] on div "Manual Payment" at bounding box center [641, 366] width 77 height 62
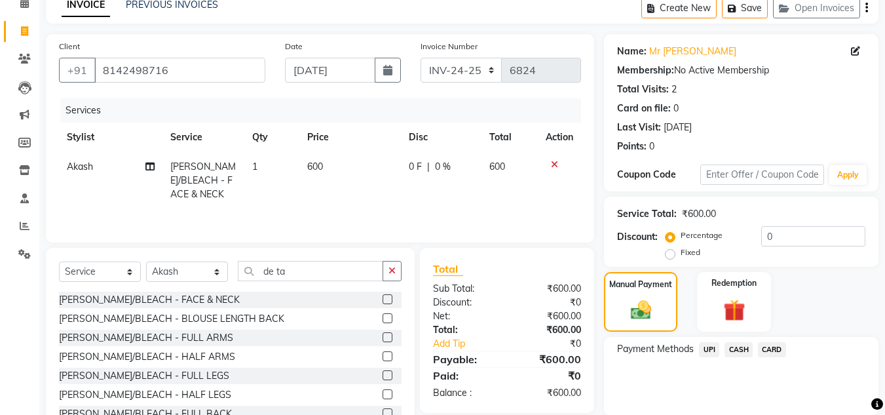
scroll to position [111, 0]
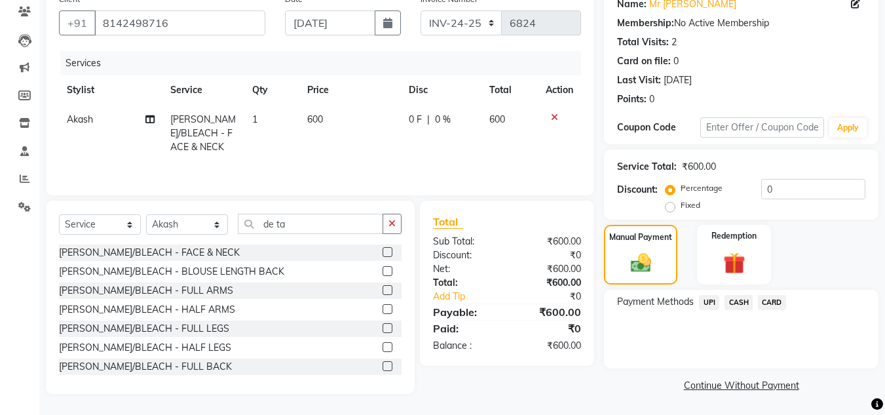
click at [715, 301] on span "UPI" at bounding box center [709, 302] width 20 height 15
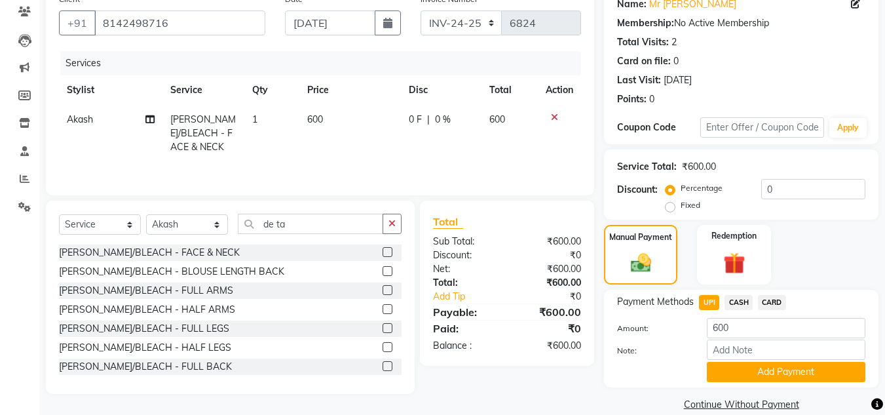
click at [752, 384] on div "Payment Methods UPI CASH CARD Amount: 600 Note: Add Payment" at bounding box center [741, 339] width 274 height 98
click at [797, 375] on button "Add Payment" at bounding box center [786, 372] width 159 height 20
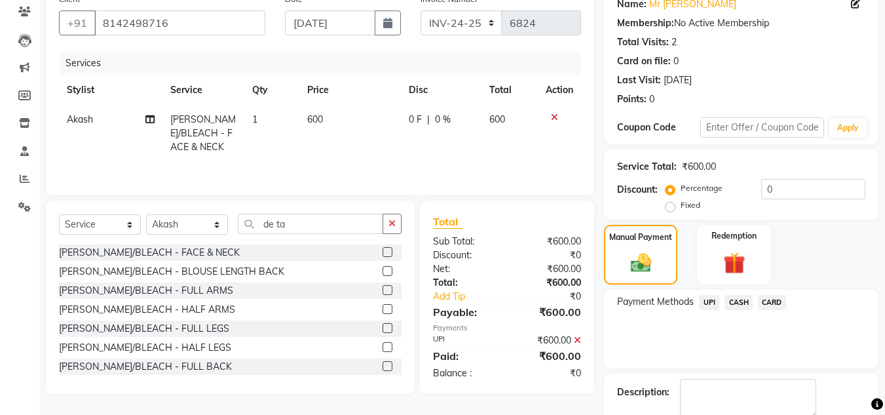
scroll to position [185, 0]
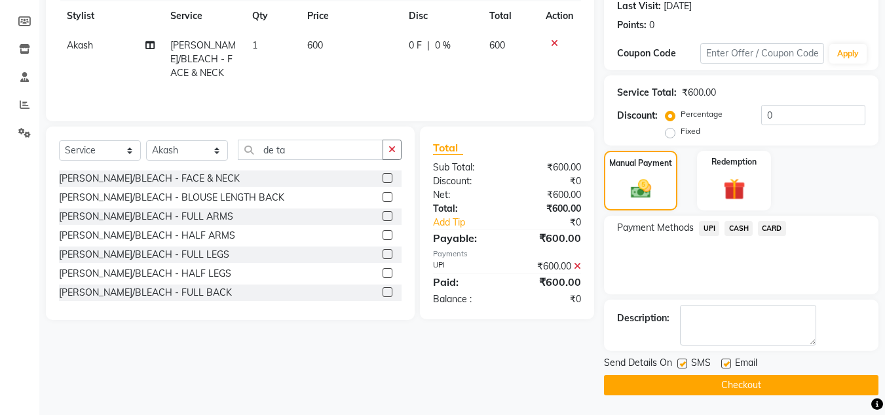
click at [822, 381] on button "Checkout" at bounding box center [741, 385] width 274 height 20
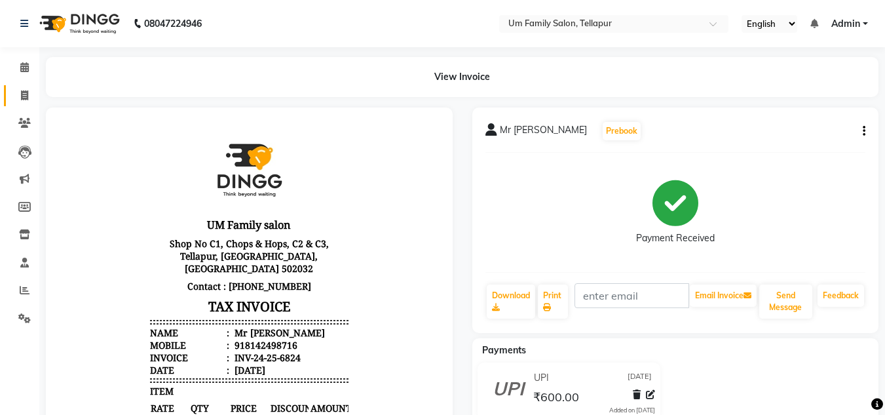
click at [25, 87] on link "Invoice" at bounding box center [19, 96] width 31 height 22
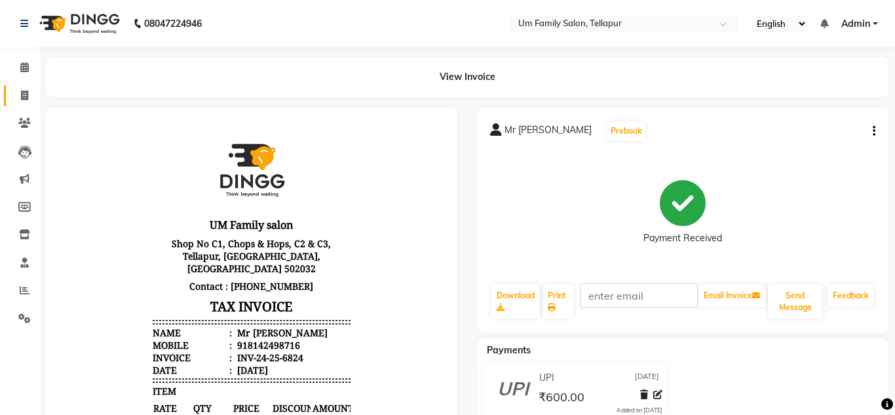
select select "service"
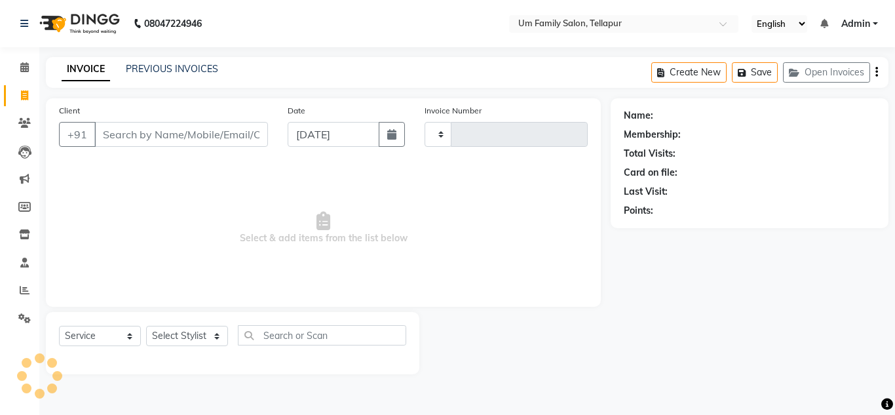
click at [143, 137] on input "Client" at bounding box center [181, 134] width 174 height 25
type input "6825"
select select "5102"
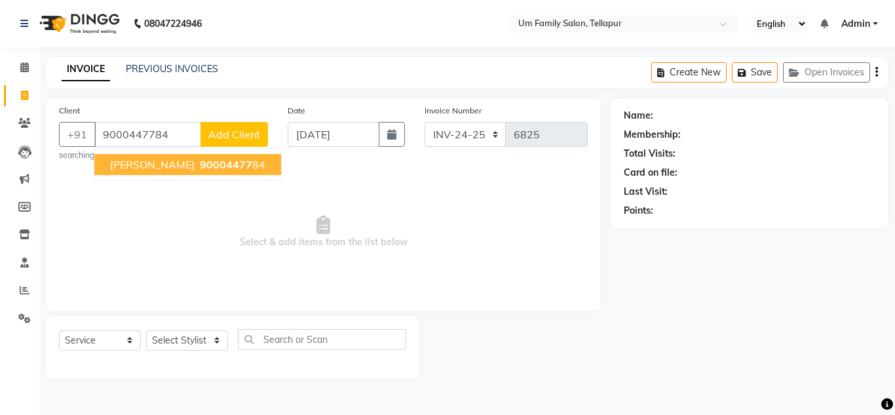
type input "9000447784"
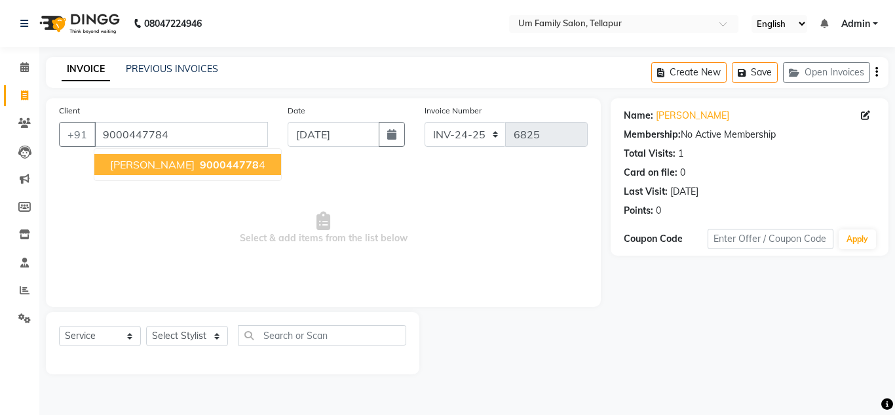
click at [164, 162] on span "[PERSON_NAME]" at bounding box center [152, 164] width 84 height 13
